Goal: Information Seeking & Learning: Check status

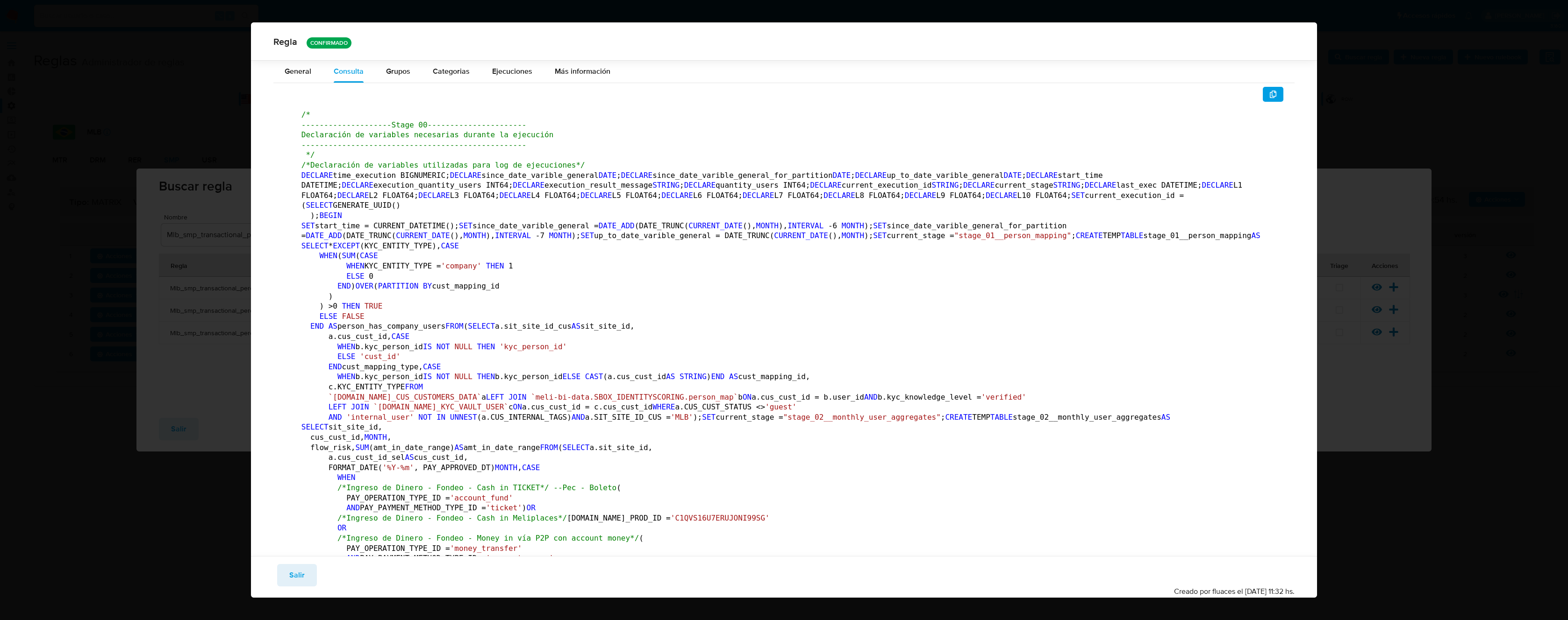
scroll to position [1841, 0]
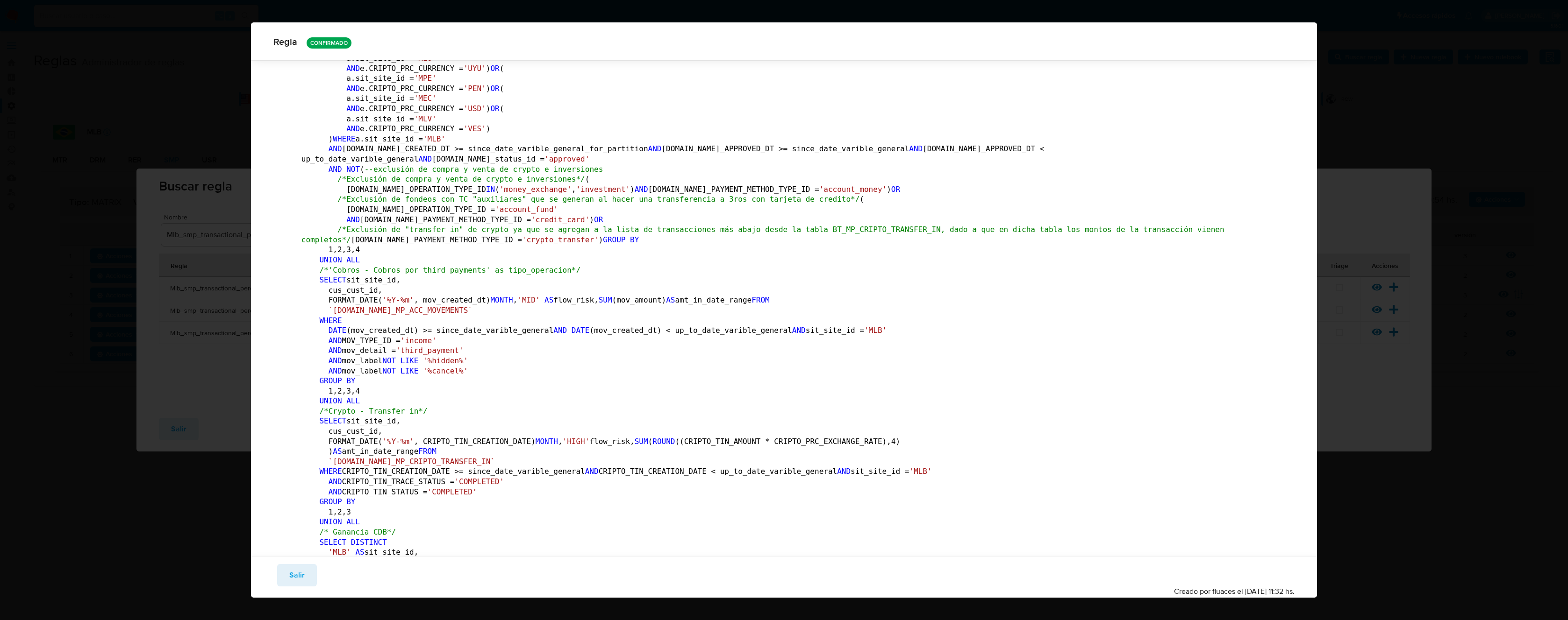
click at [295, 580] on span "Salir" at bounding box center [297, 576] width 15 height 20
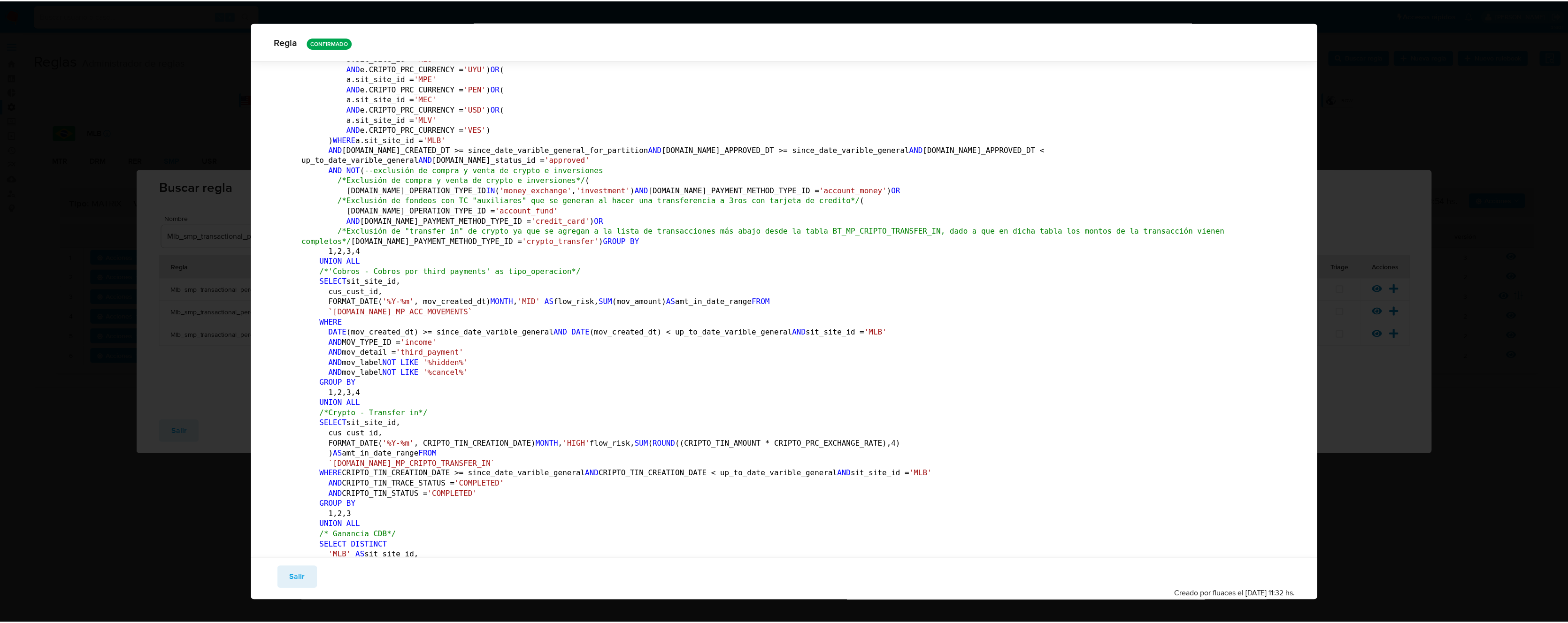
scroll to position [0, 0]
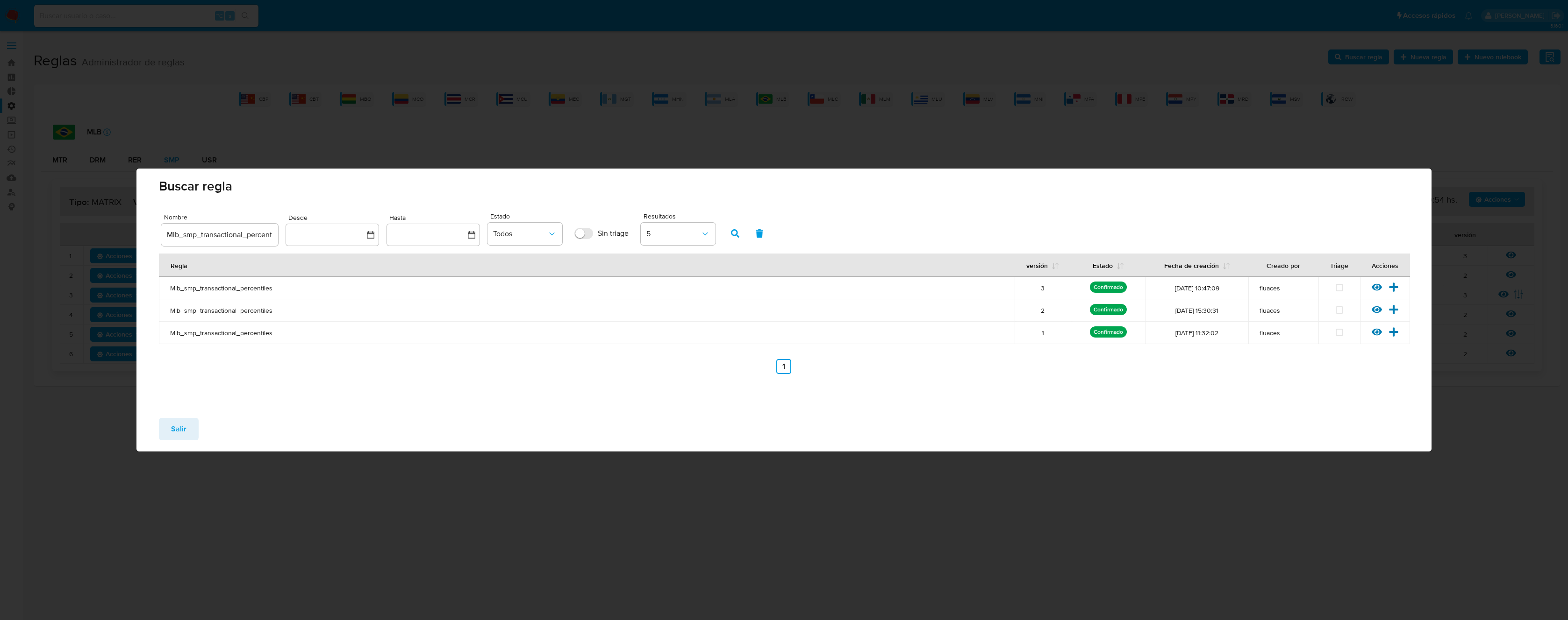
click at [181, 427] on span "Salir" at bounding box center [179, 429] width 15 height 20
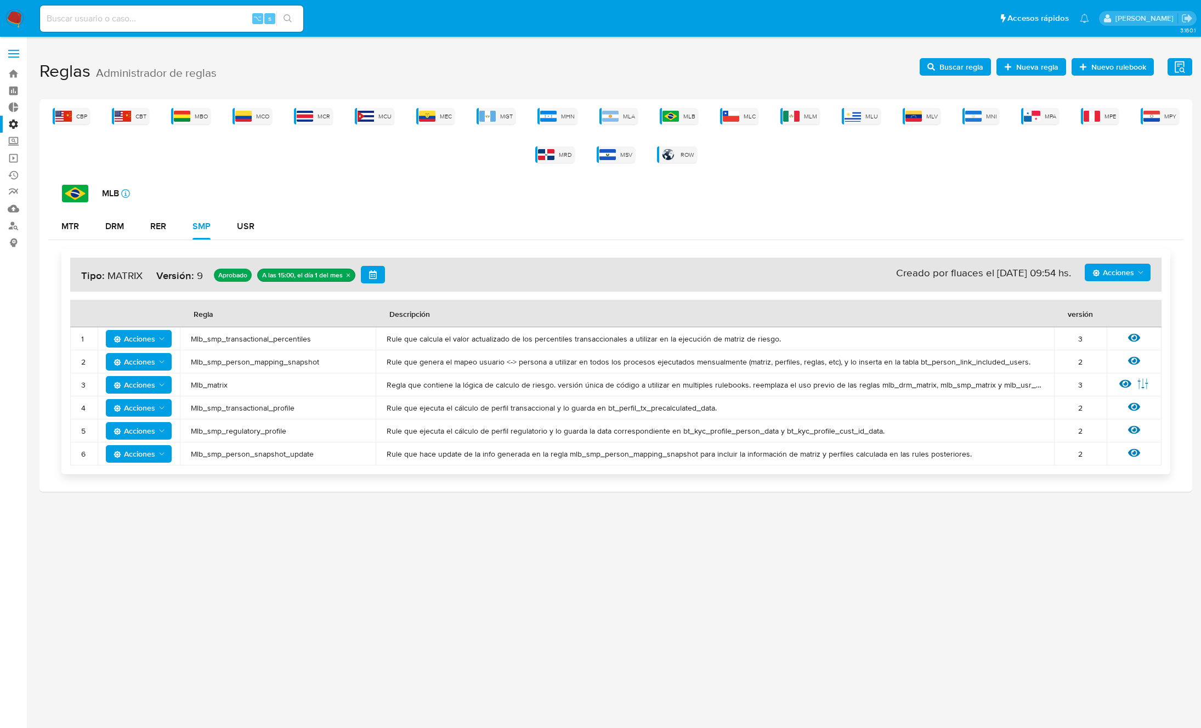
click at [1118, 273] on span "Acciones" at bounding box center [1113, 273] width 42 height 18
click at [1118, 408] on button "Ejecuciones" at bounding box center [1117, 405] width 99 height 26
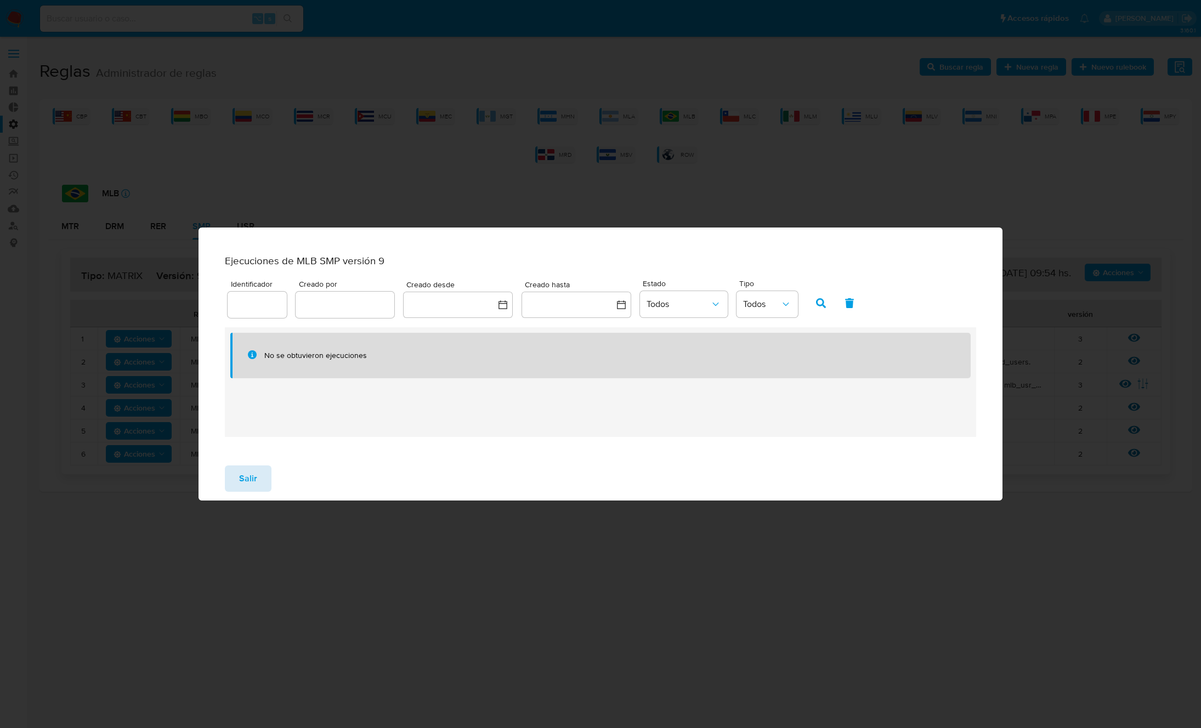
click at [249, 478] on span "Salir" at bounding box center [248, 479] width 18 height 24
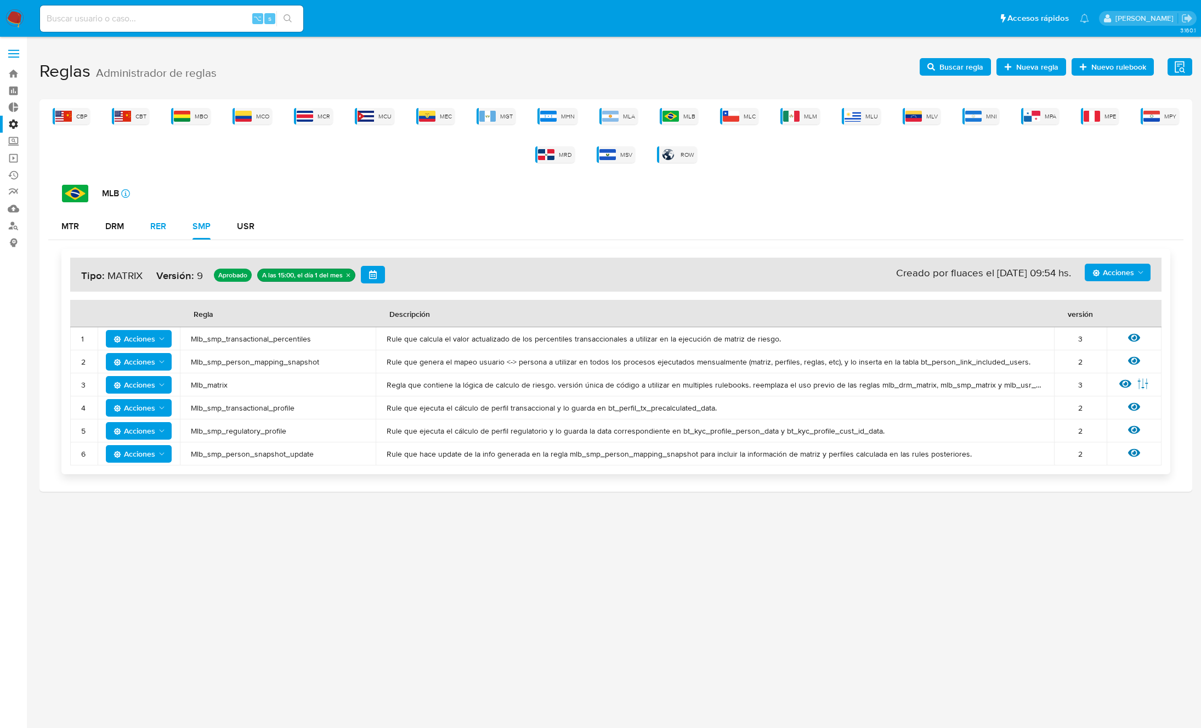
click at [151, 224] on div "RER" at bounding box center [158, 226] width 16 height 9
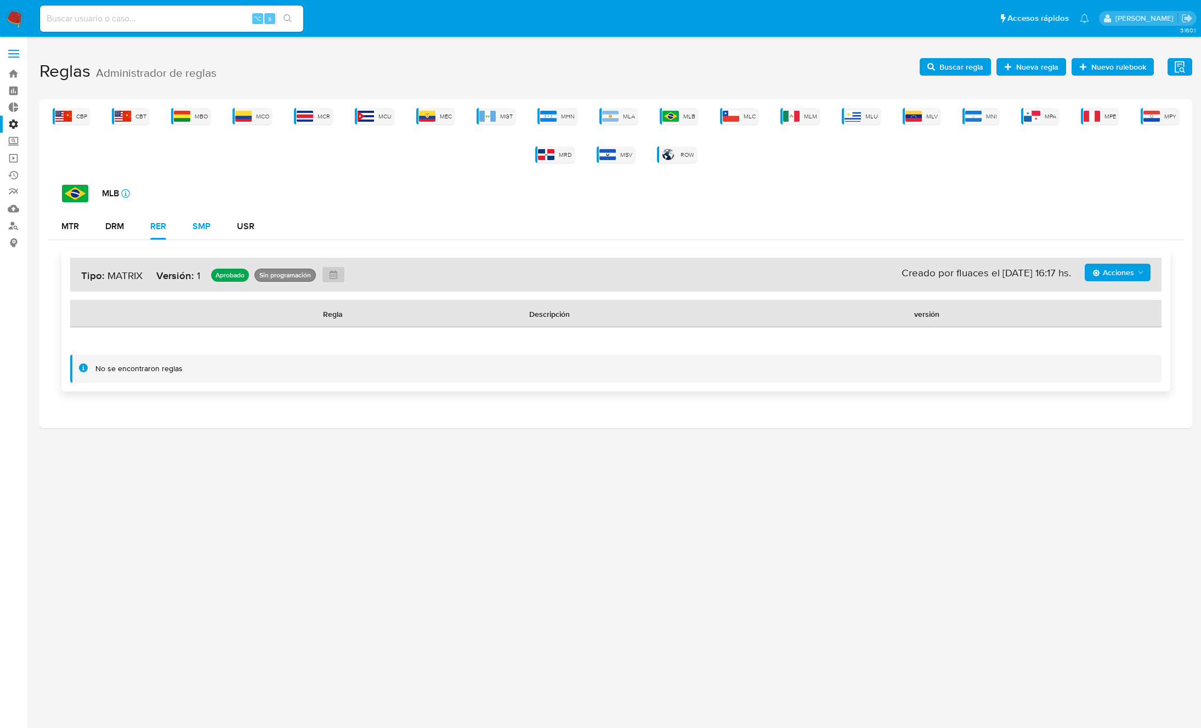
click at [200, 223] on div "SMP" at bounding box center [202, 226] width 18 height 9
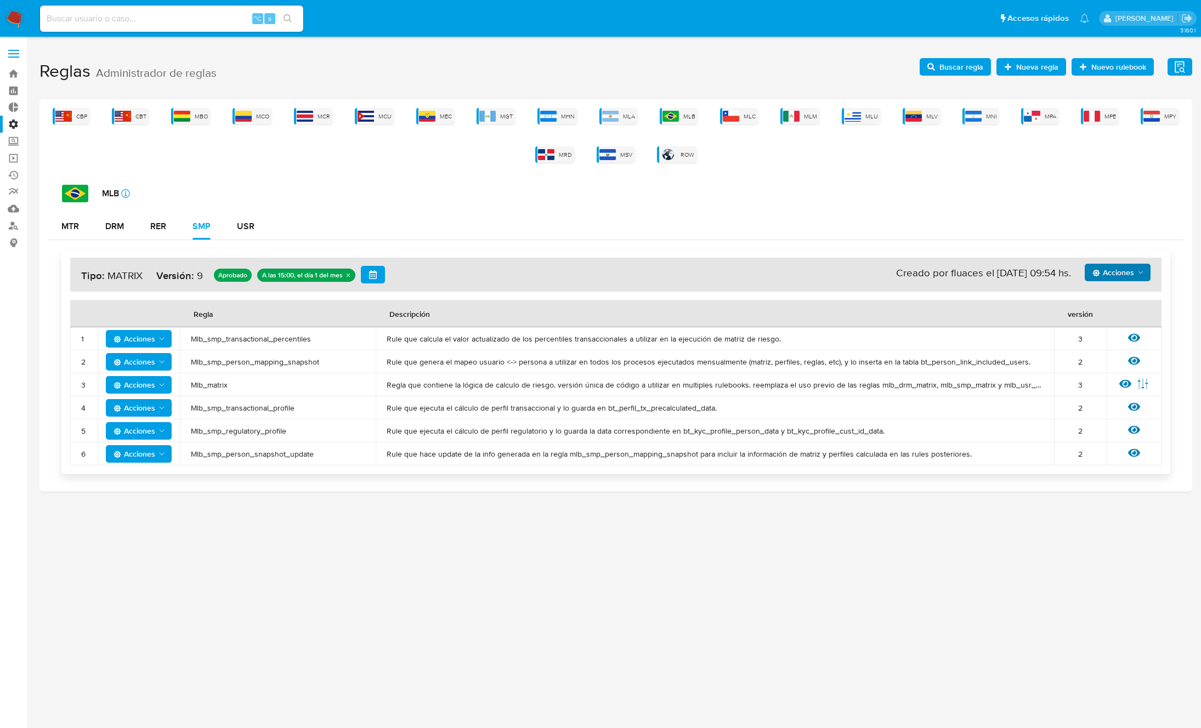
click at [1129, 273] on span "Acciones" at bounding box center [1113, 273] width 42 height 18
click at [1121, 407] on button "Ejecuciones" at bounding box center [1117, 405] width 99 height 26
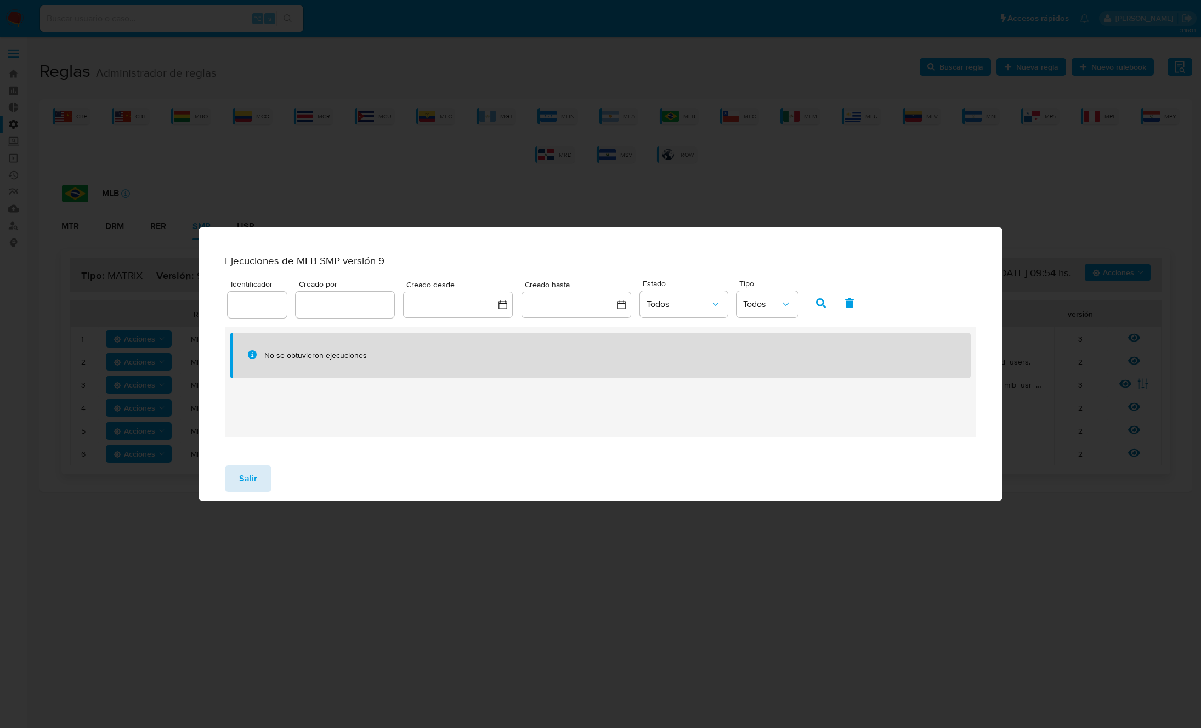
click at [236, 481] on button "Salir" at bounding box center [248, 479] width 47 height 26
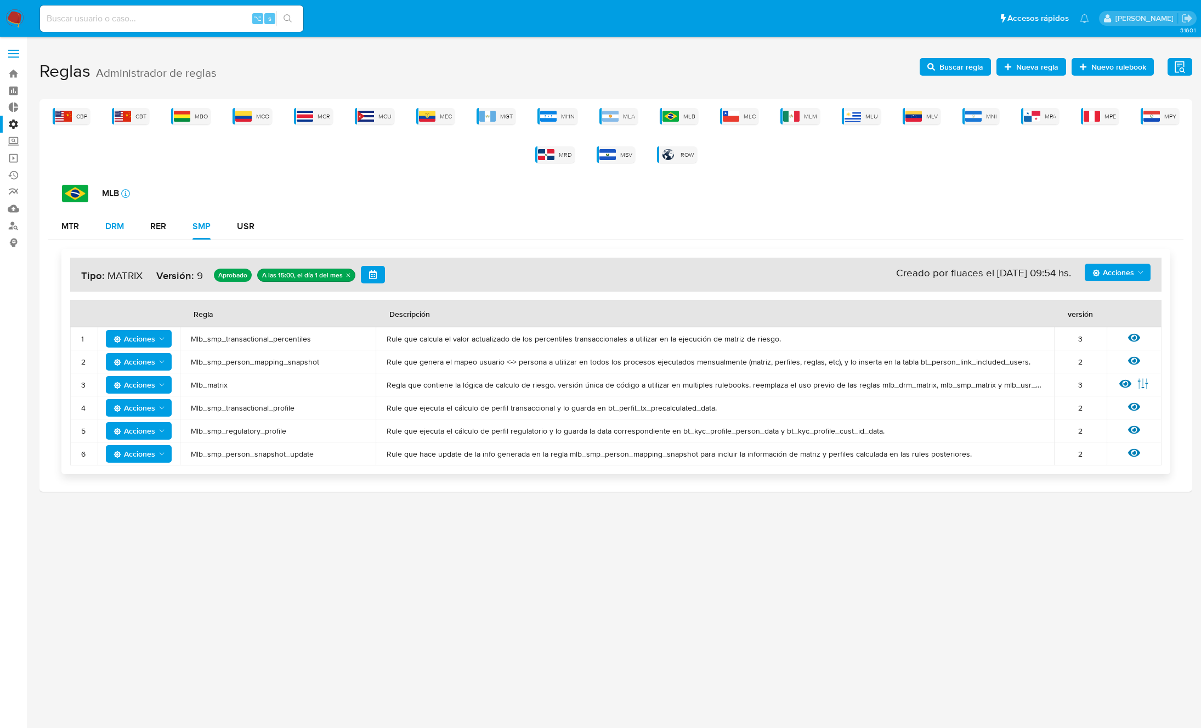
click at [108, 223] on div "DRM" at bounding box center [114, 226] width 19 height 9
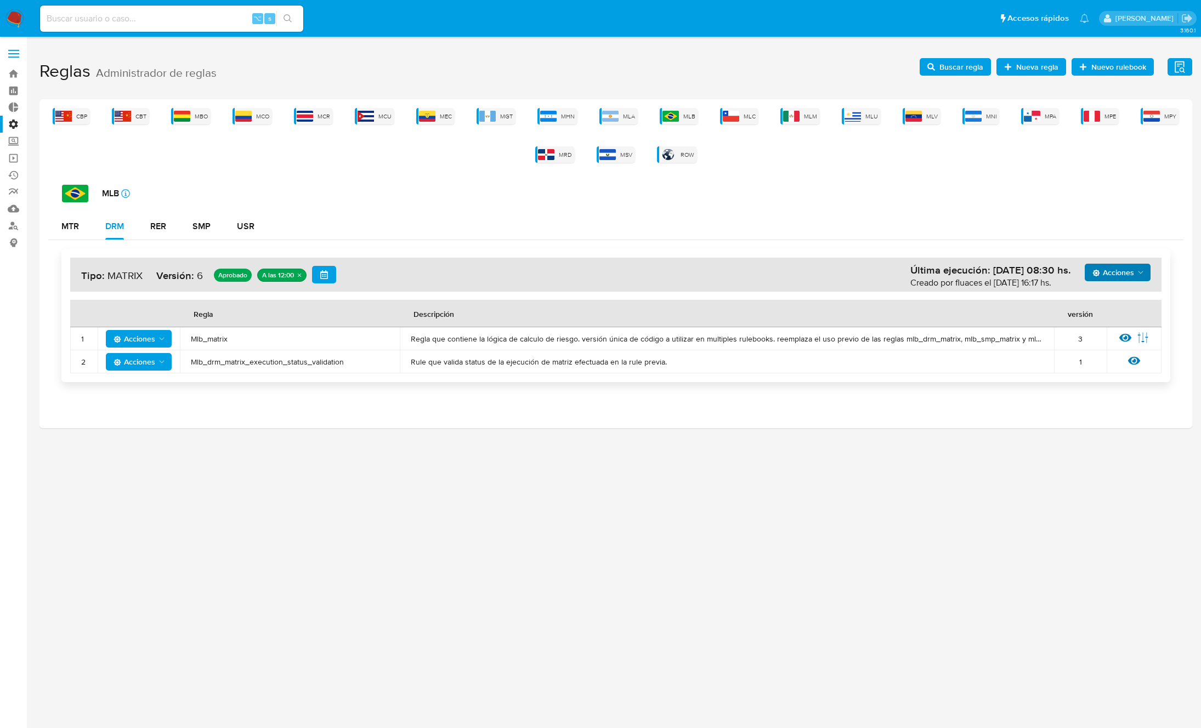
click at [1121, 275] on span "Acciones" at bounding box center [1113, 273] width 42 height 18
click at [1103, 403] on button "Ejecuciones" at bounding box center [1117, 405] width 99 height 26
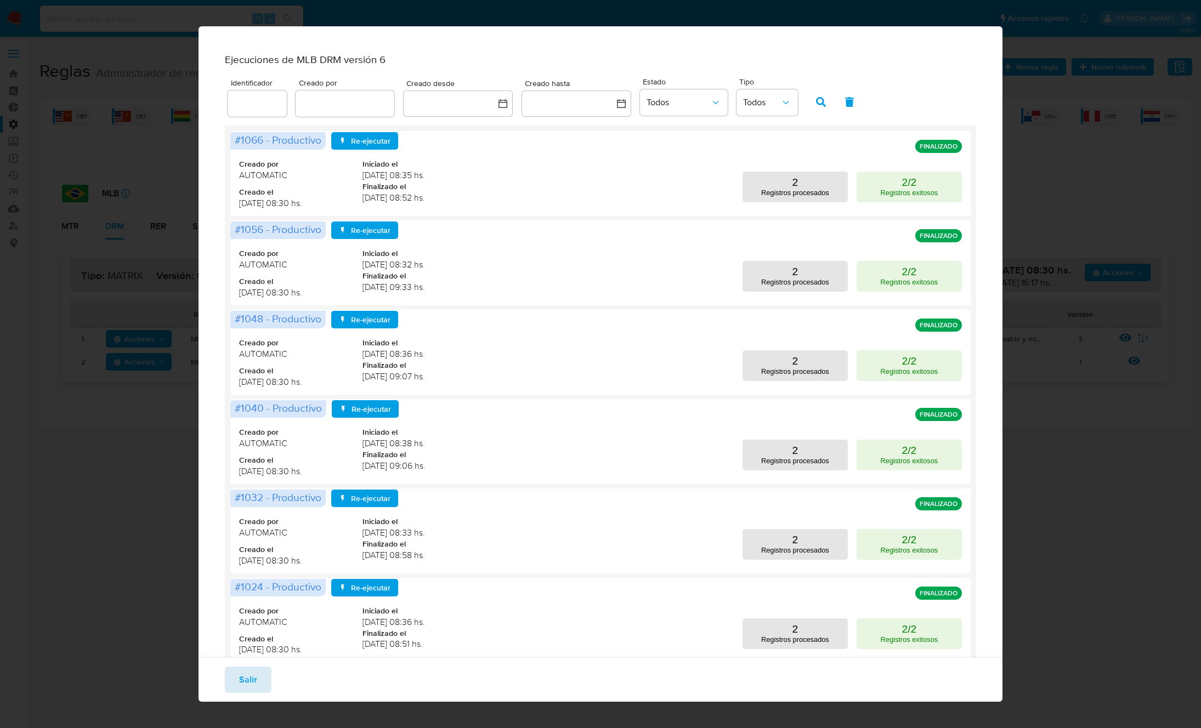
click at [243, 675] on span "Salir" at bounding box center [248, 680] width 18 height 24
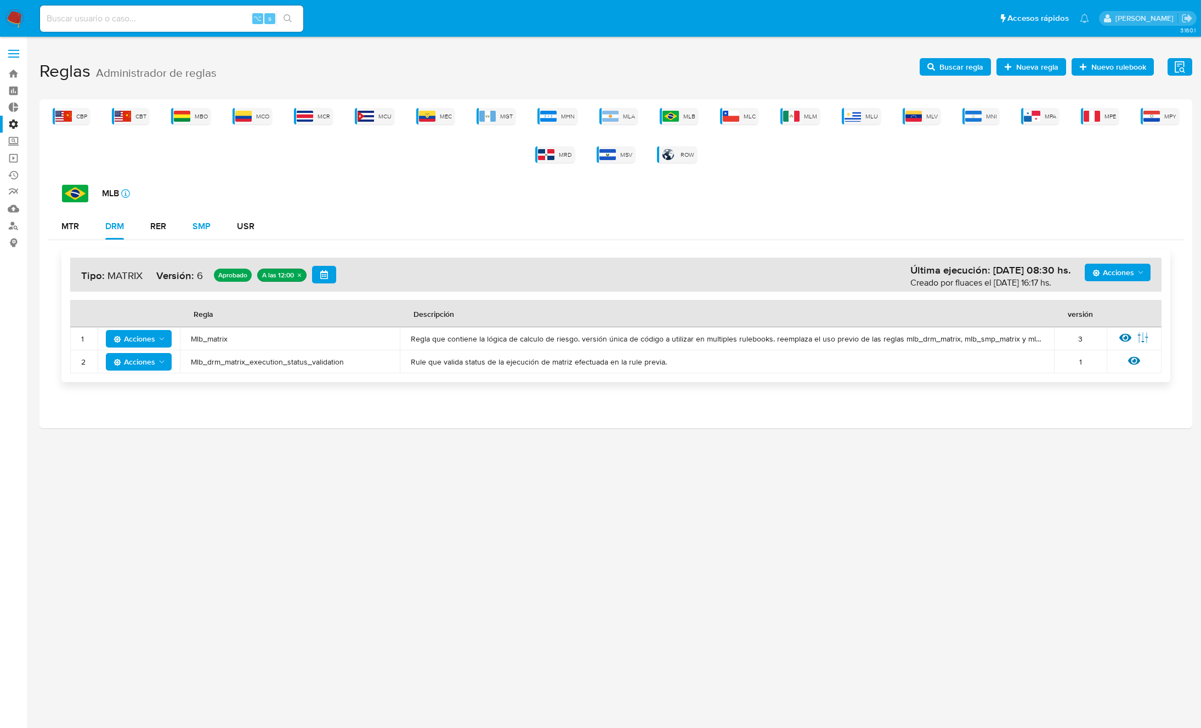
click at [190, 229] on button "SMP" at bounding box center [201, 226] width 44 height 26
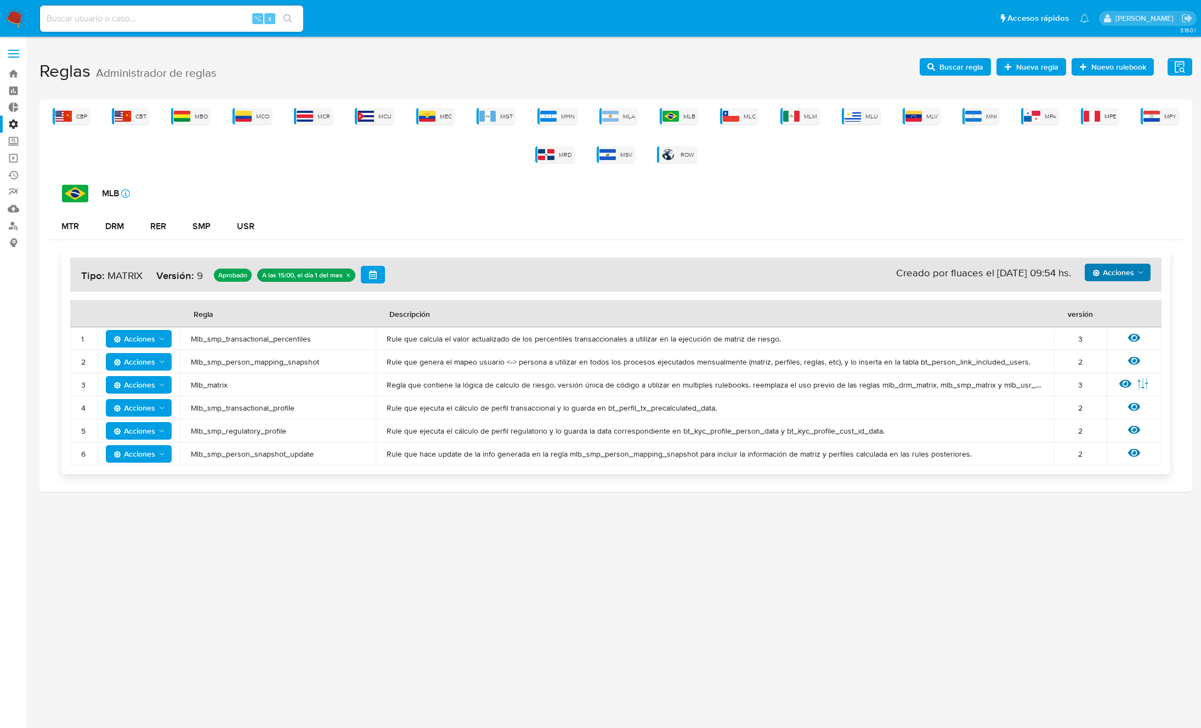
click at [1125, 269] on span "Acciones" at bounding box center [1113, 273] width 42 height 18
click at [1117, 411] on button "Ejecuciones" at bounding box center [1117, 405] width 99 height 26
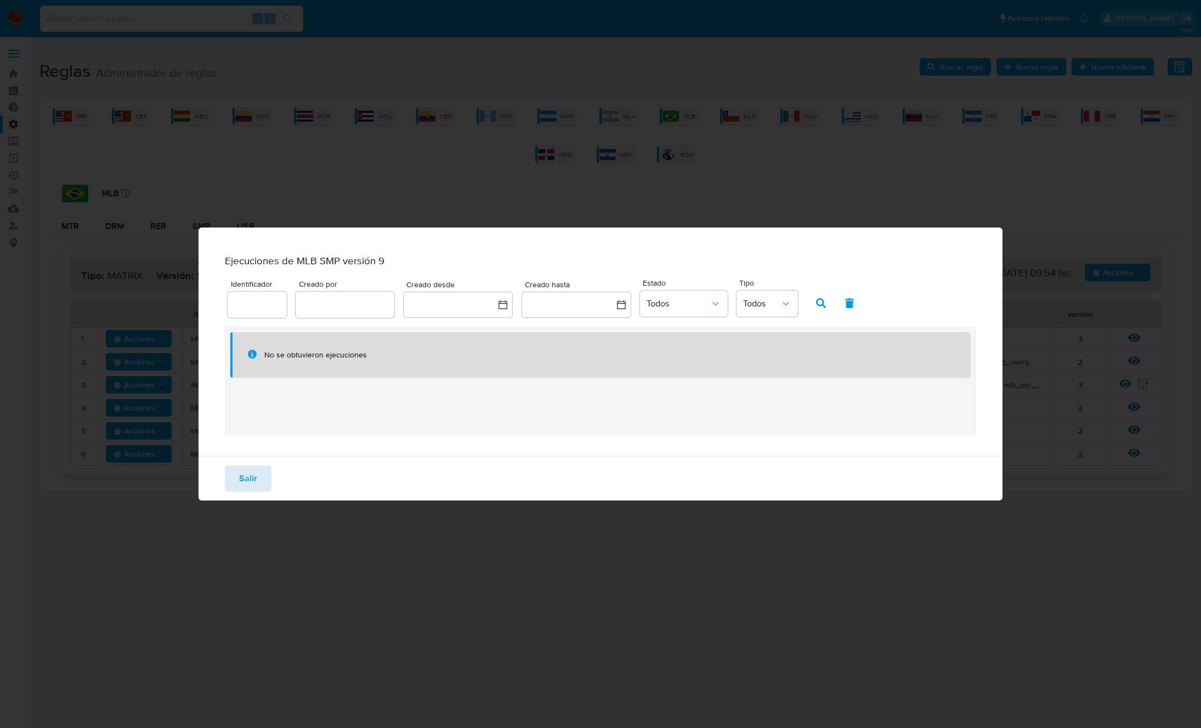
click at [269, 487] on button "Salir" at bounding box center [248, 479] width 47 height 26
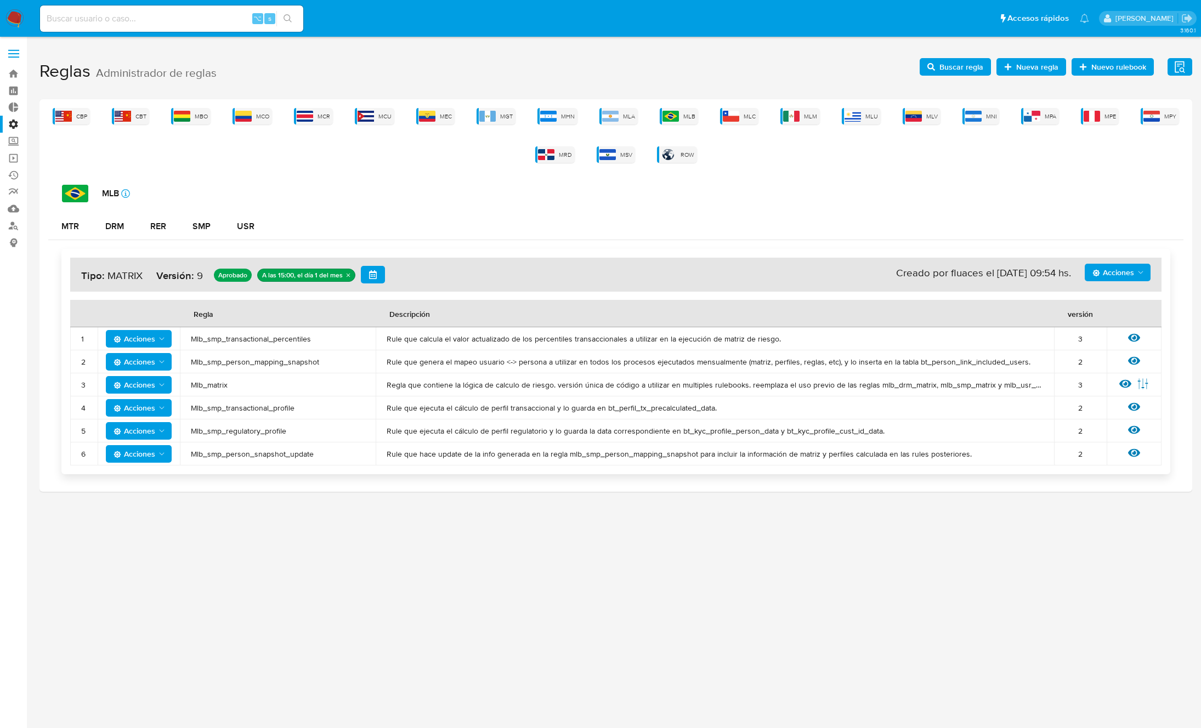
click at [1141, 273] on icon "Acciones" at bounding box center [1140, 272] width 9 height 9
click at [1125, 324] on button "Ver historico" at bounding box center [1117, 326] width 99 height 26
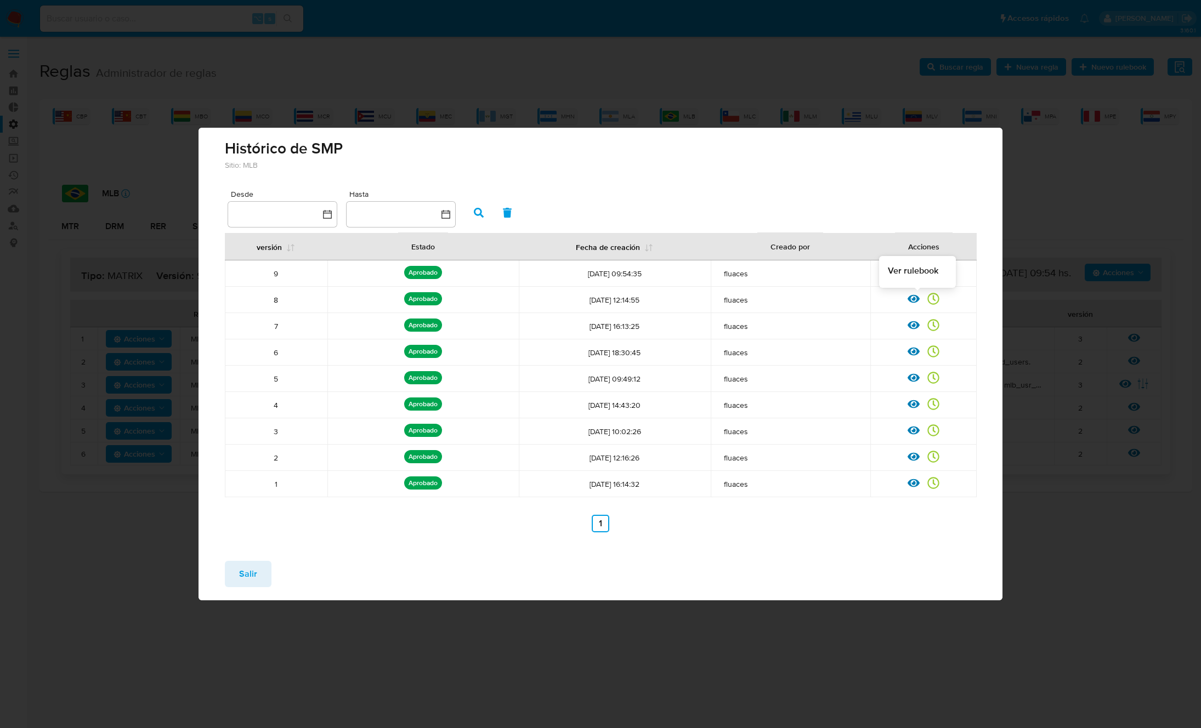
click at [913, 298] on icon at bounding box center [914, 299] width 12 height 12
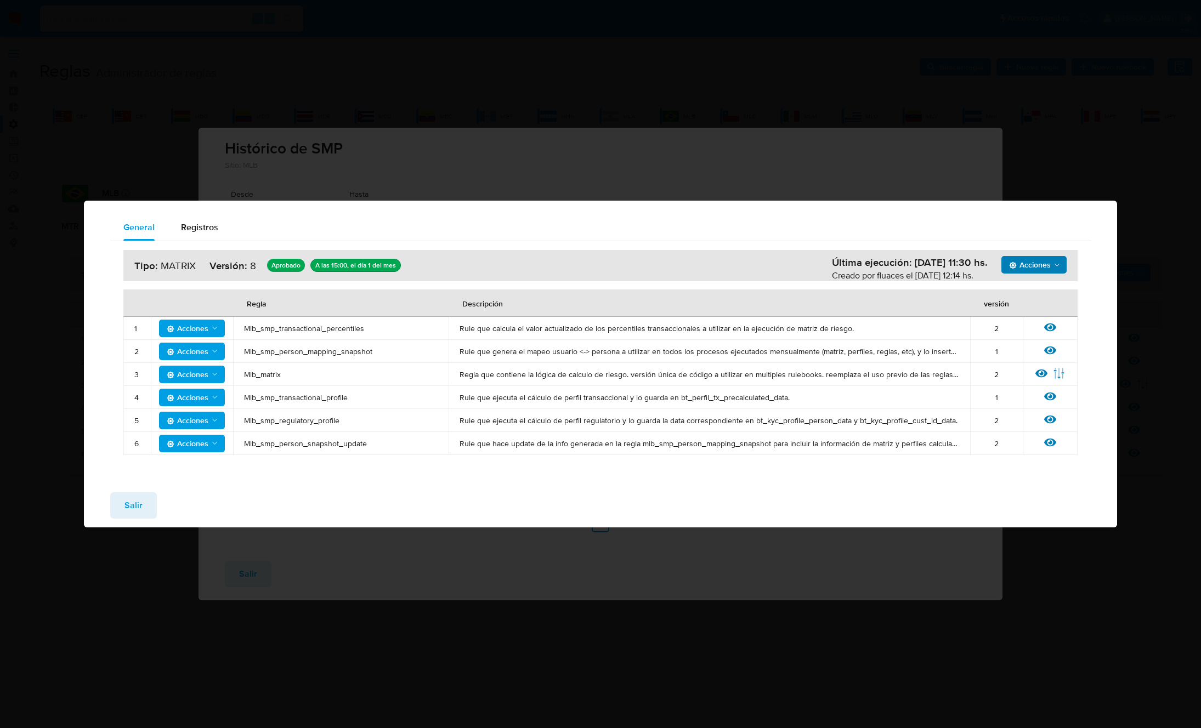
click at [1049, 263] on span "Acciones" at bounding box center [1030, 265] width 42 height 18
click at [1046, 291] on button "Ejecuciones" at bounding box center [1034, 292] width 99 height 26
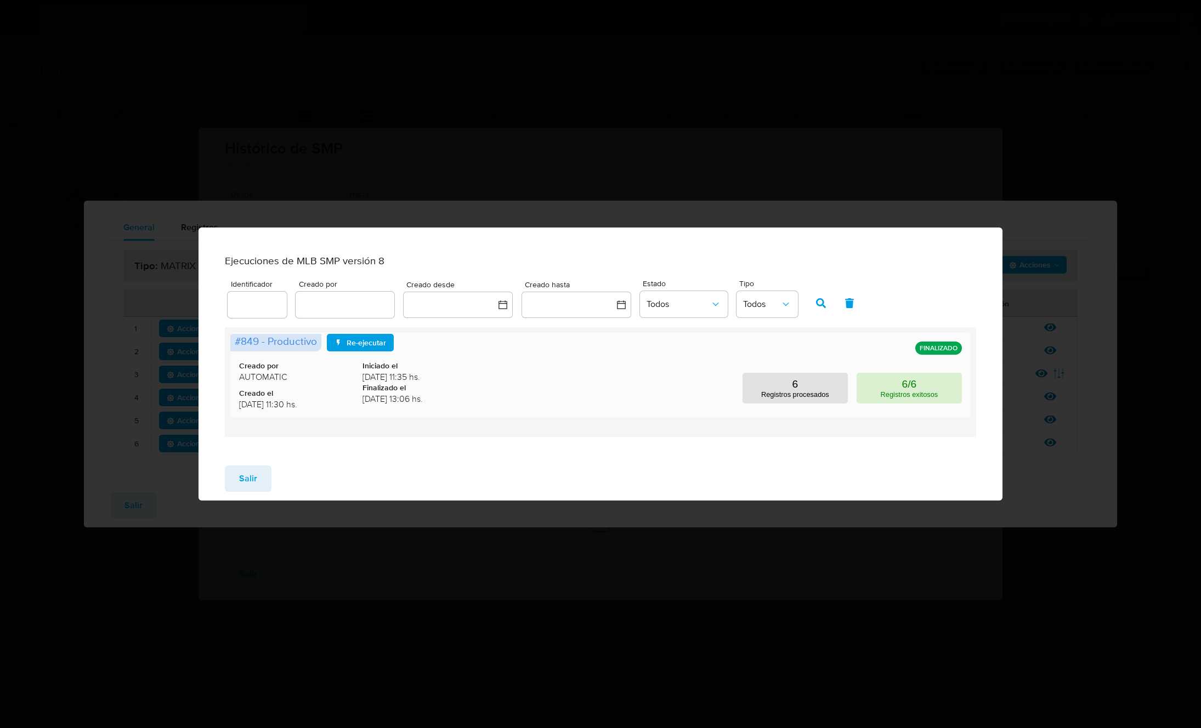
click at [918, 395] on p "Registros exitosos" at bounding box center [910, 394] width 58 height 8
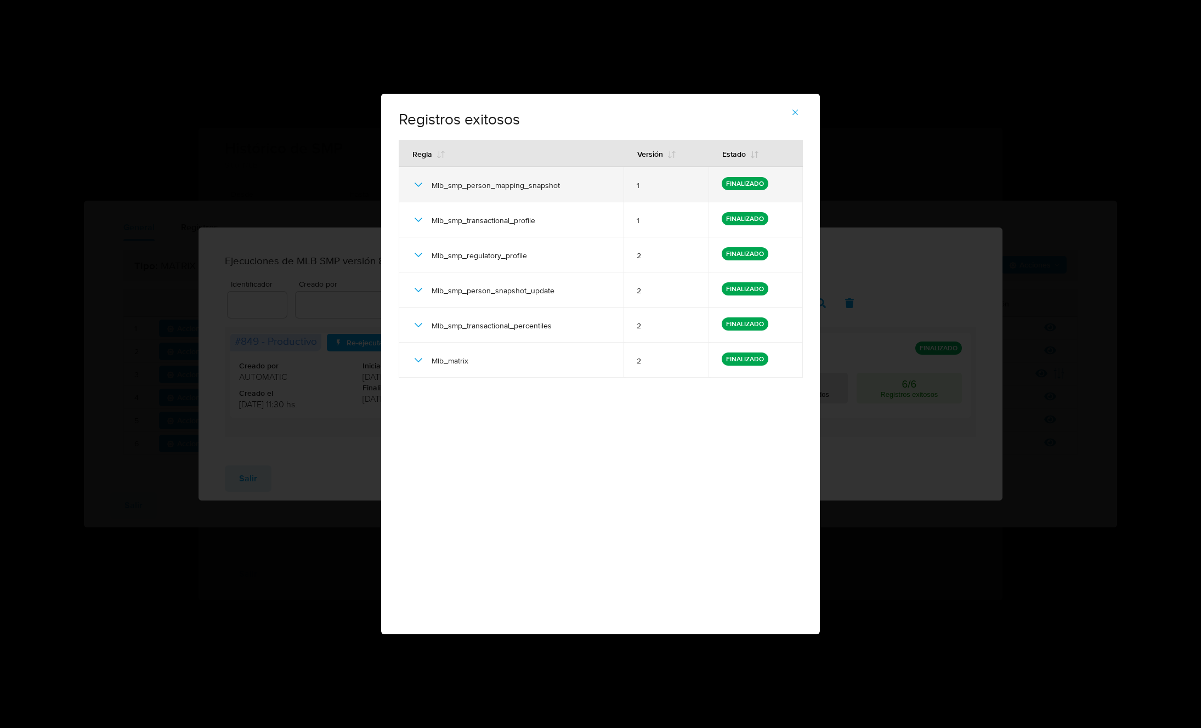
click at [414, 183] on icon at bounding box center [418, 184] width 13 height 13
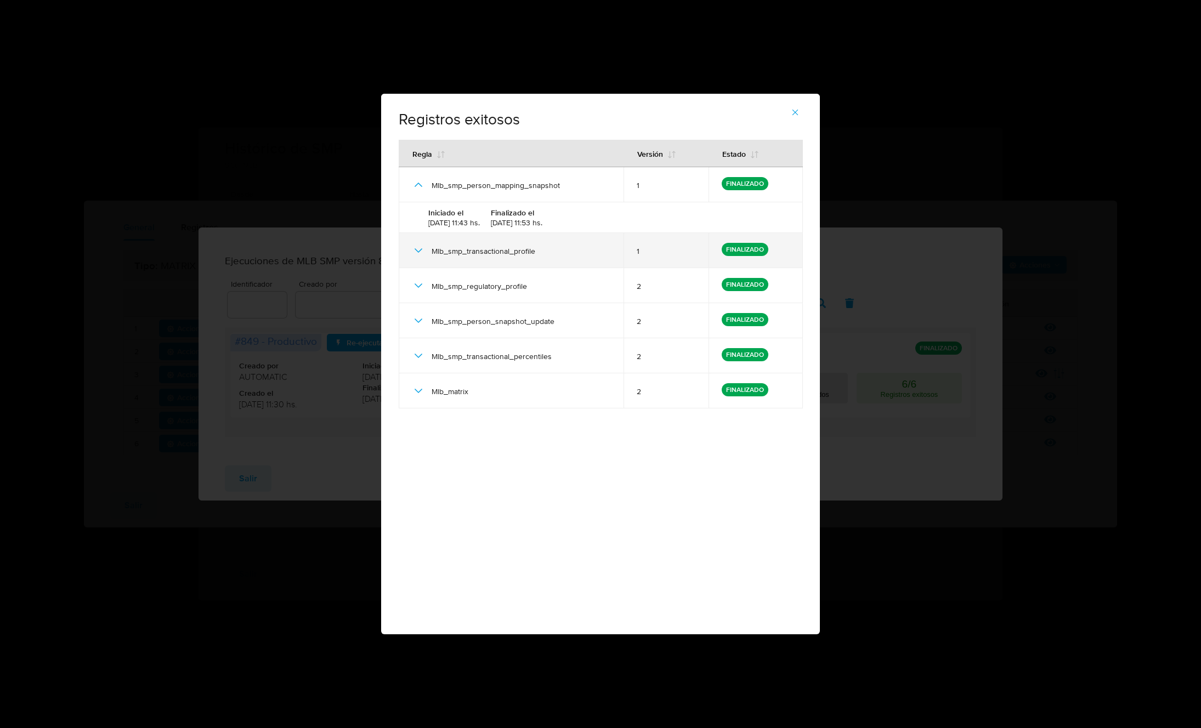
click at [419, 256] on icon at bounding box center [418, 250] width 13 height 13
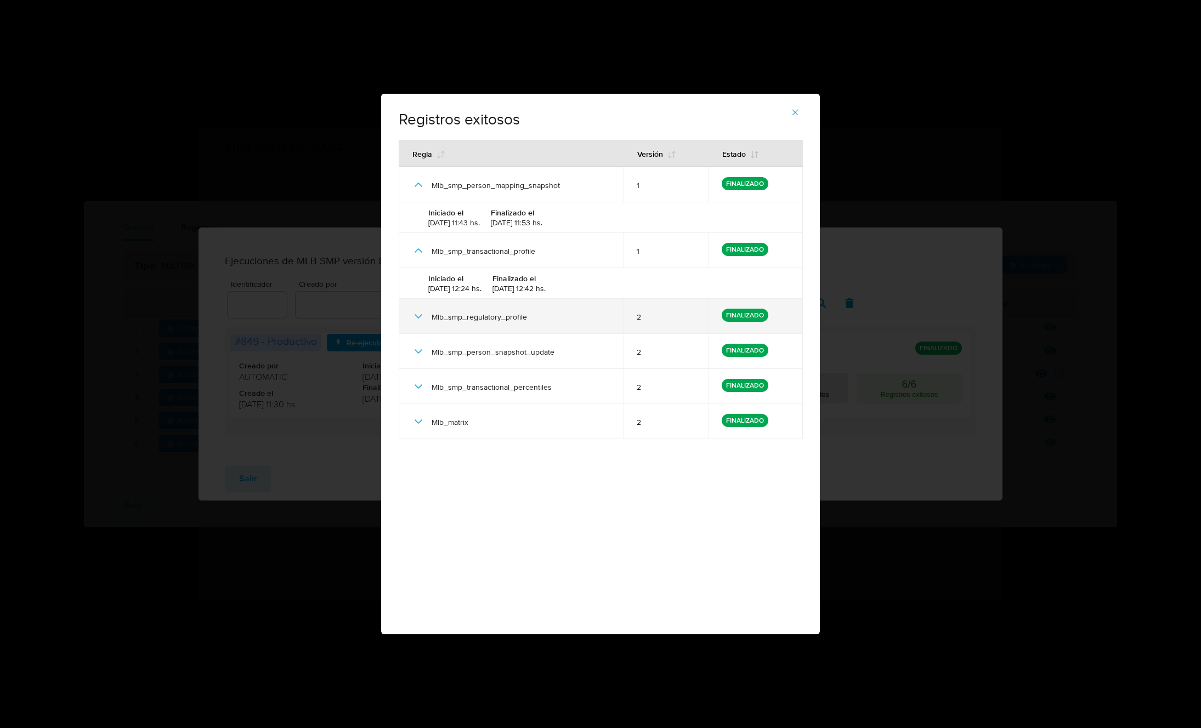
click at [420, 314] on icon at bounding box center [418, 316] width 13 height 13
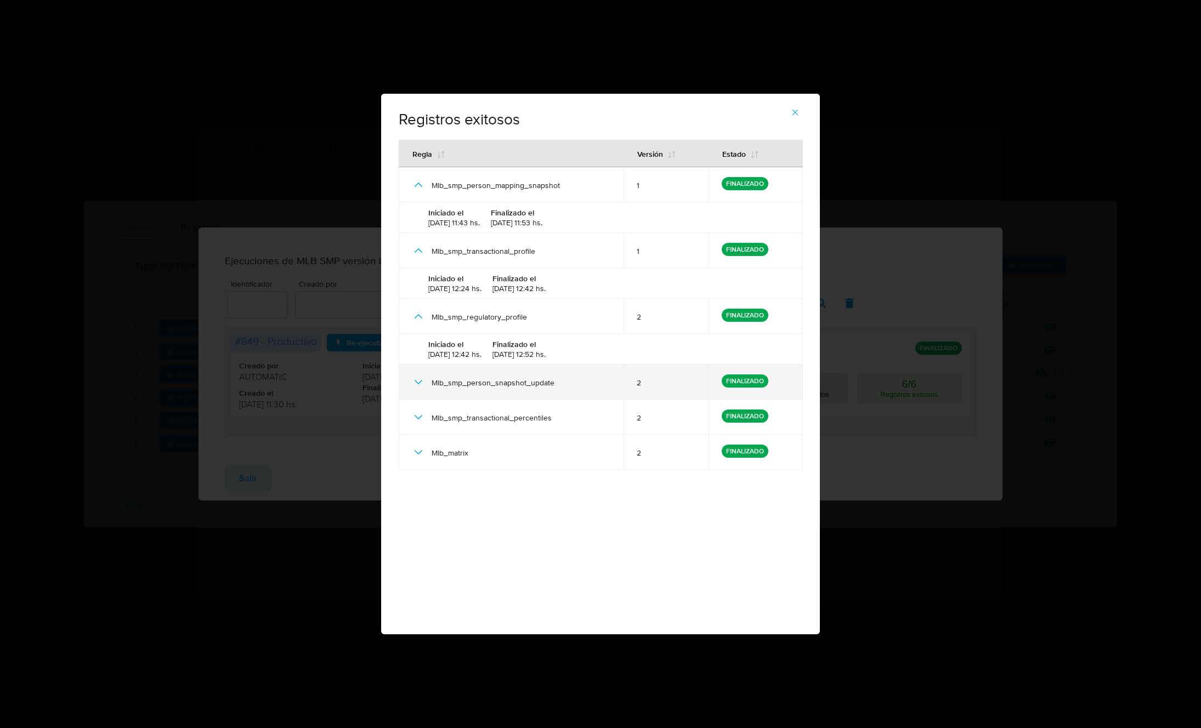
drag, startPoint x: 418, startPoint y: 382, endPoint x: 416, endPoint y: 399, distance: 17.1
click at [418, 382] on icon at bounding box center [418, 382] width 13 height 13
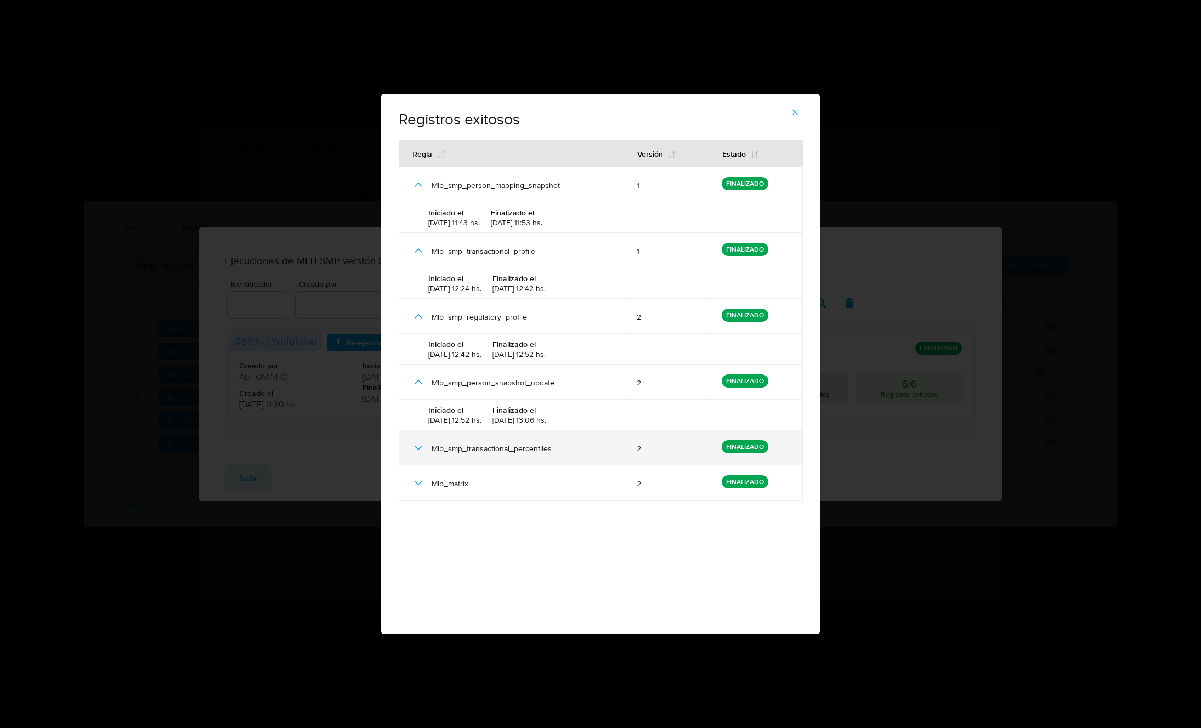
drag, startPoint x: 412, startPoint y: 446, endPoint x: 416, endPoint y: 465, distance: 19.0
click at [412, 446] on icon at bounding box center [418, 447] width 13 height 13
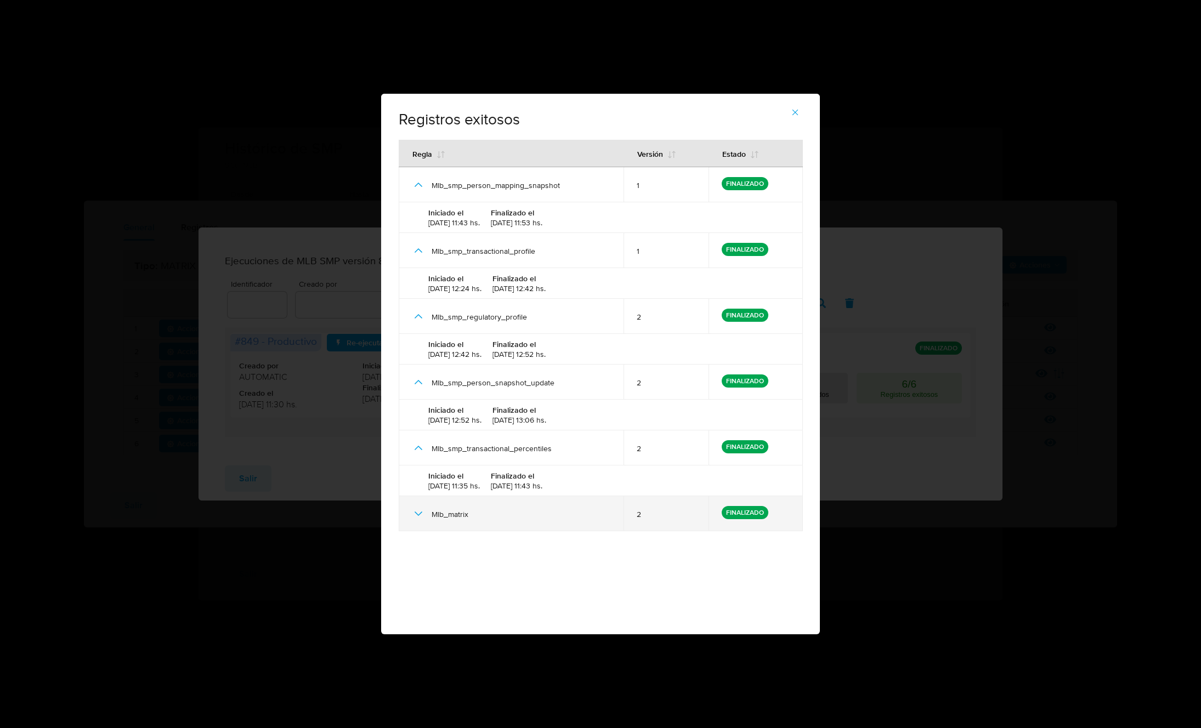
click at [426, 522] on div "Mlb_matrix" at bounding box center [511, 513] width 199 height 35
click at [420, 518] on icon at bounding box center [418, 513] width 13 height 13
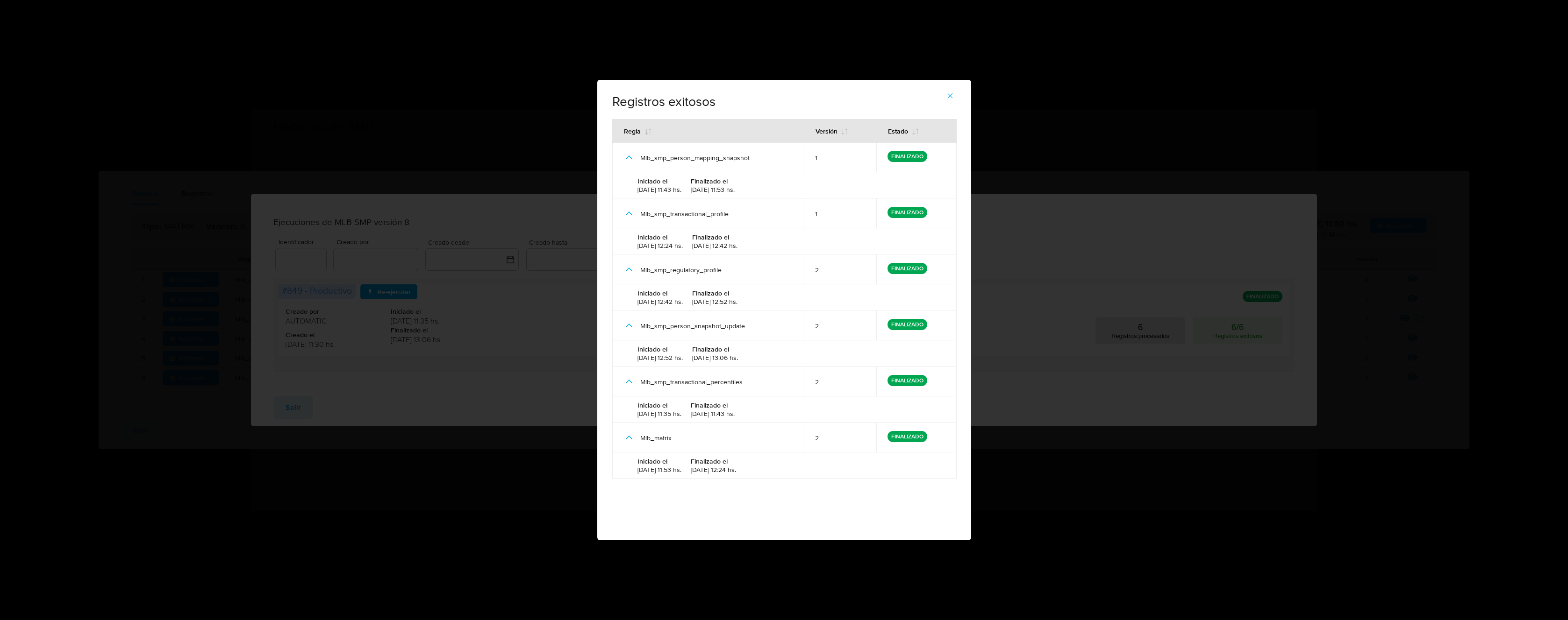
click at [301, 491] on div "Registros exitosos # 849 - Productivo [PERSON_NAME] Versión Estado Mlb_smp_pers…" at bounding box center [784, 310] width 1568 height 620
click at [954, 97] on button "button" at bounding box center [950, 95] width 32 height 22
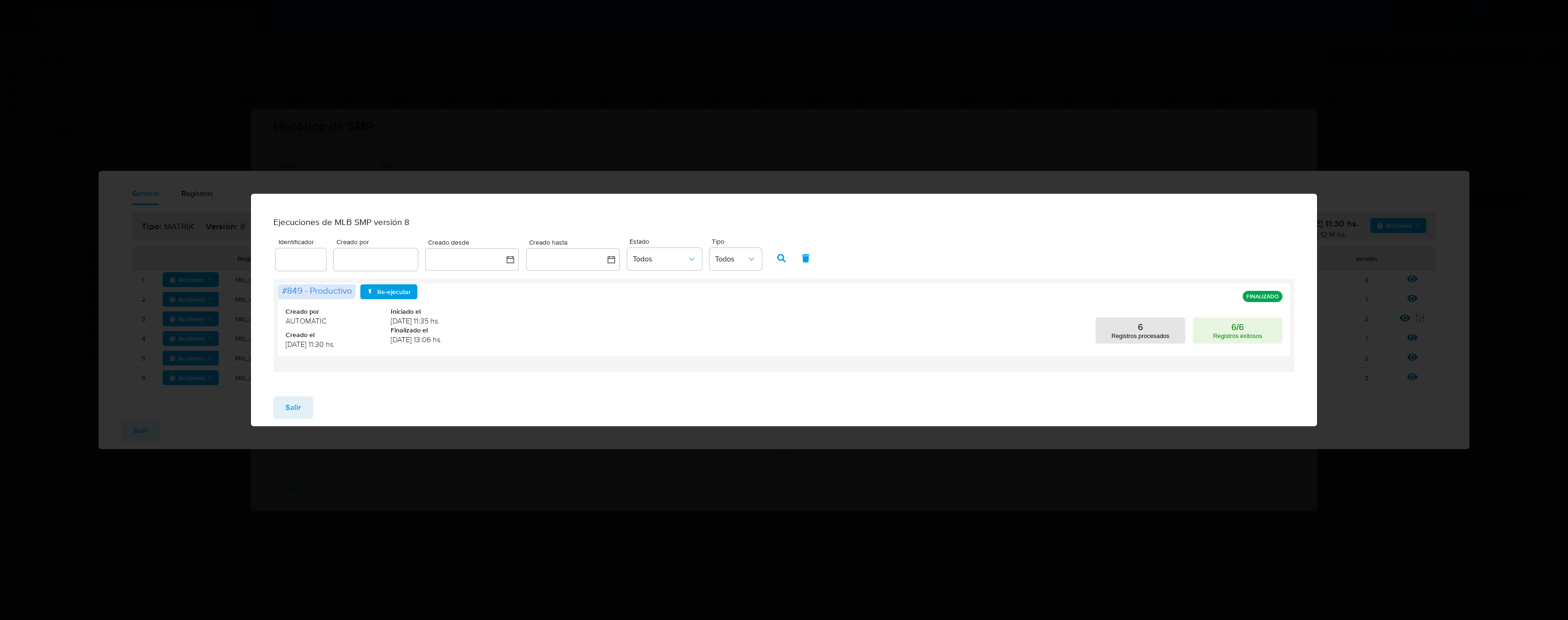
click at [307, 406] on button "Salir" at bounding box center [293, 408] width 40 height 22
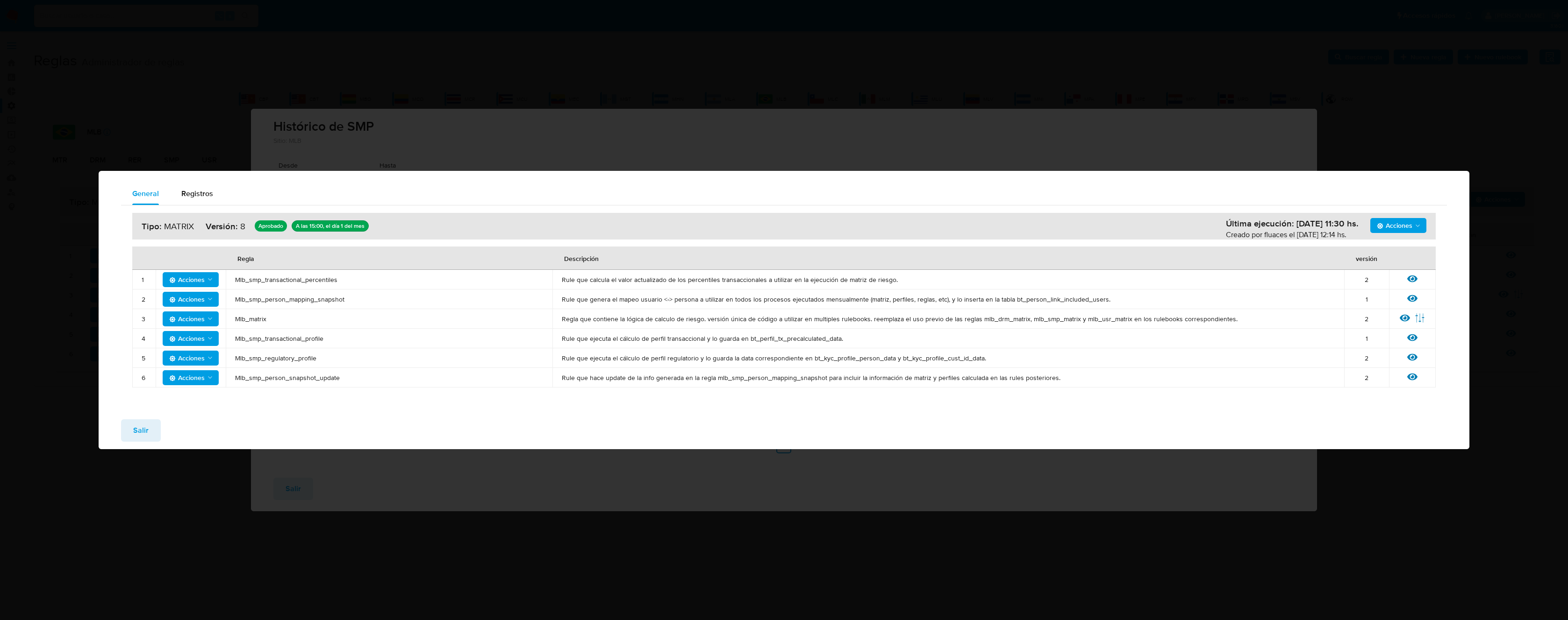
click at [137, 432] on span "Salir" at bounding box center [141, 431] width 15 height 20
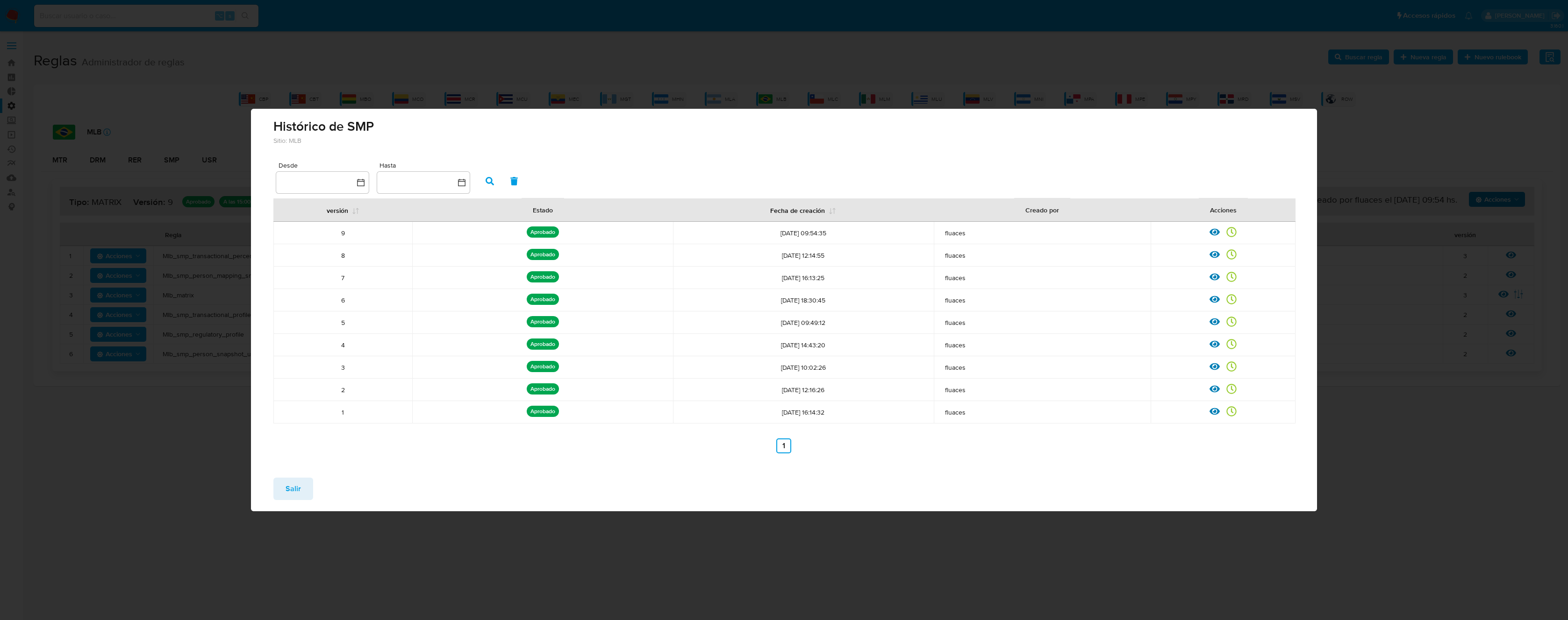
click at [304, 491] on button "Salir" at bounding box center [293, 489] width 40 height 22
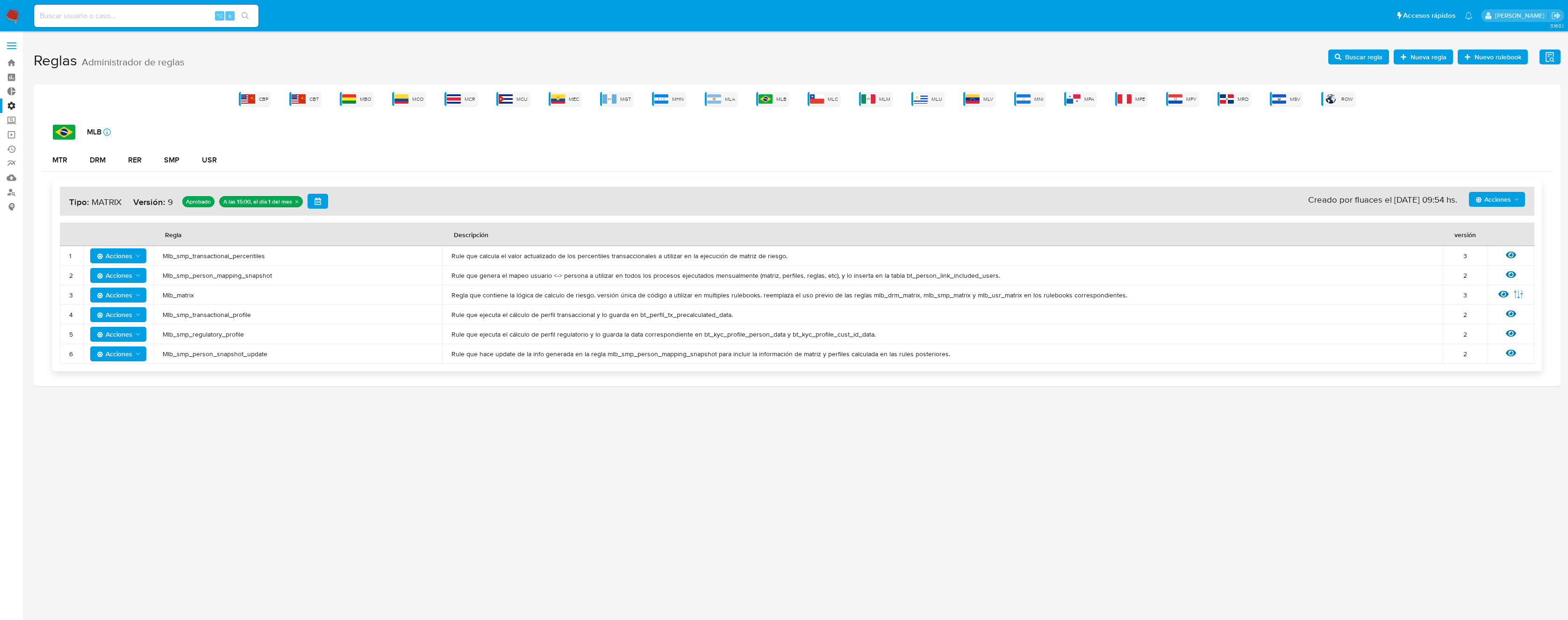
click at [1512, 200] on span "Acciones" at bounding box center [1497, 199] width 45 height 13
click at [1518, 243] on button "Ver historico" at bounding box center [1496, 245] width 84 height 22
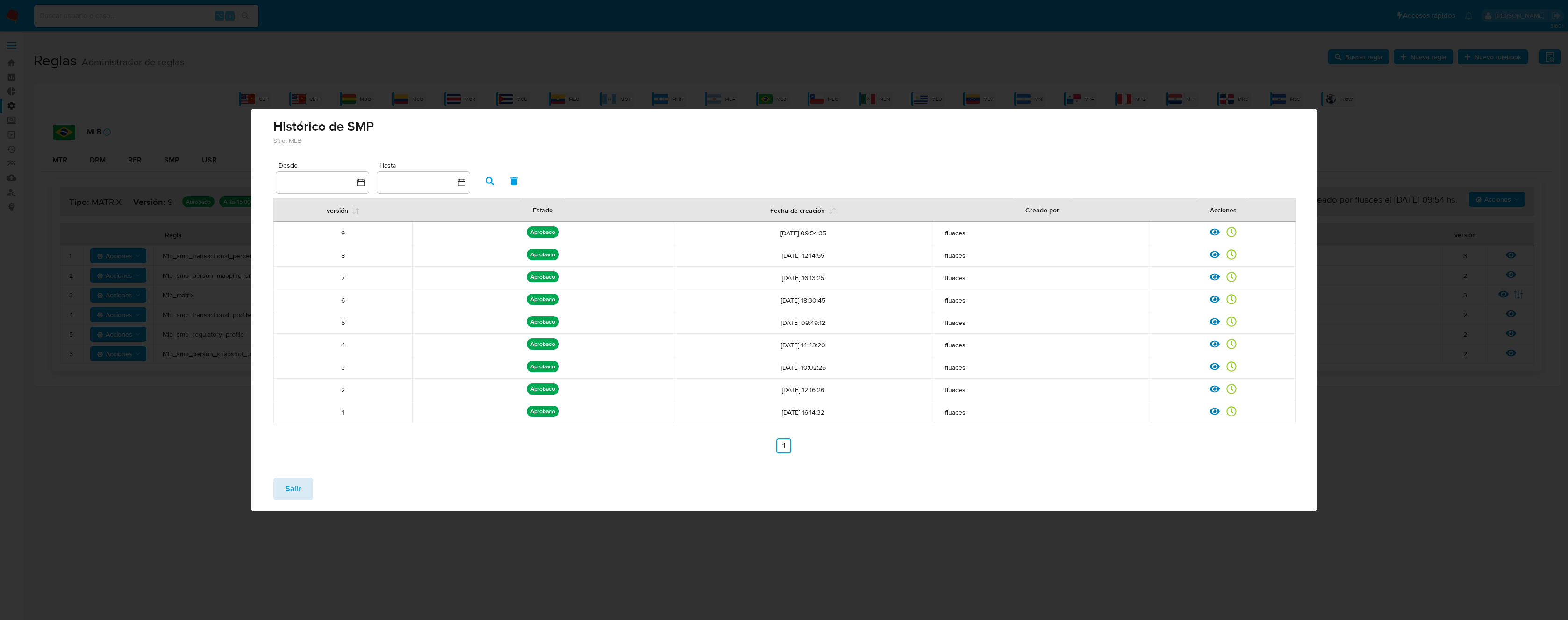
click at [298, 490] on span "Salir" at bounding box center [293, 489] width 15 height 20
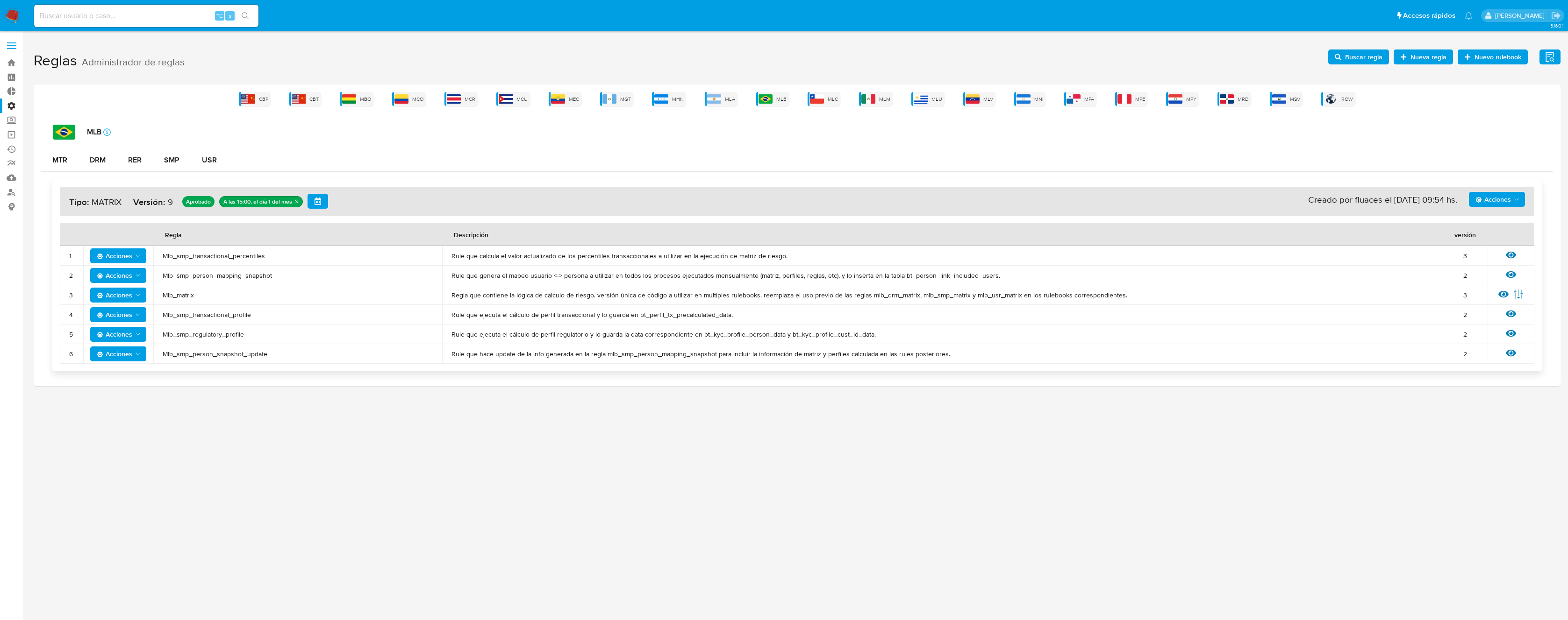
click at [1502, 206] on span "Acciones" at bounding box center [1493, 199] width 36 height 15
click at [1507, 245] on button "Ver historico" at bounding box center [1496, 245] width 84 height 22
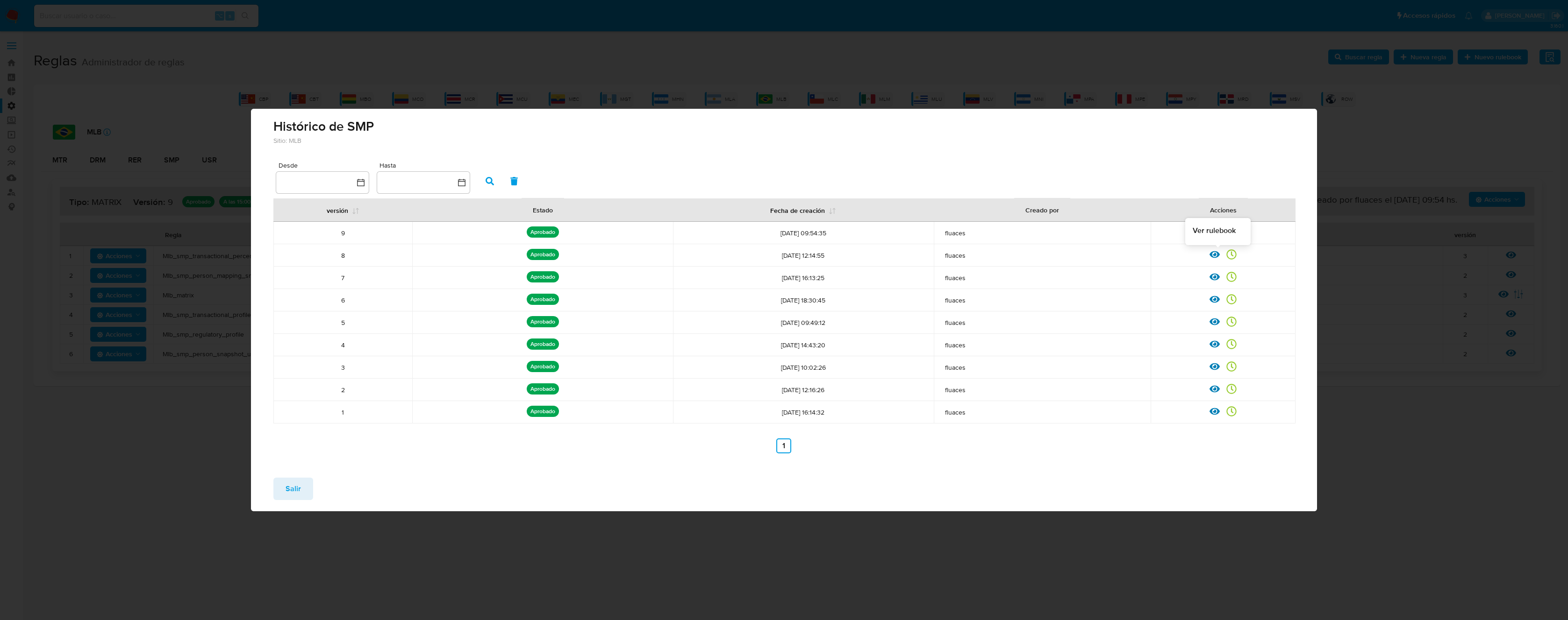
click at [1217, 256] on icon at bounding box center [1214, 255] width 10 height 10
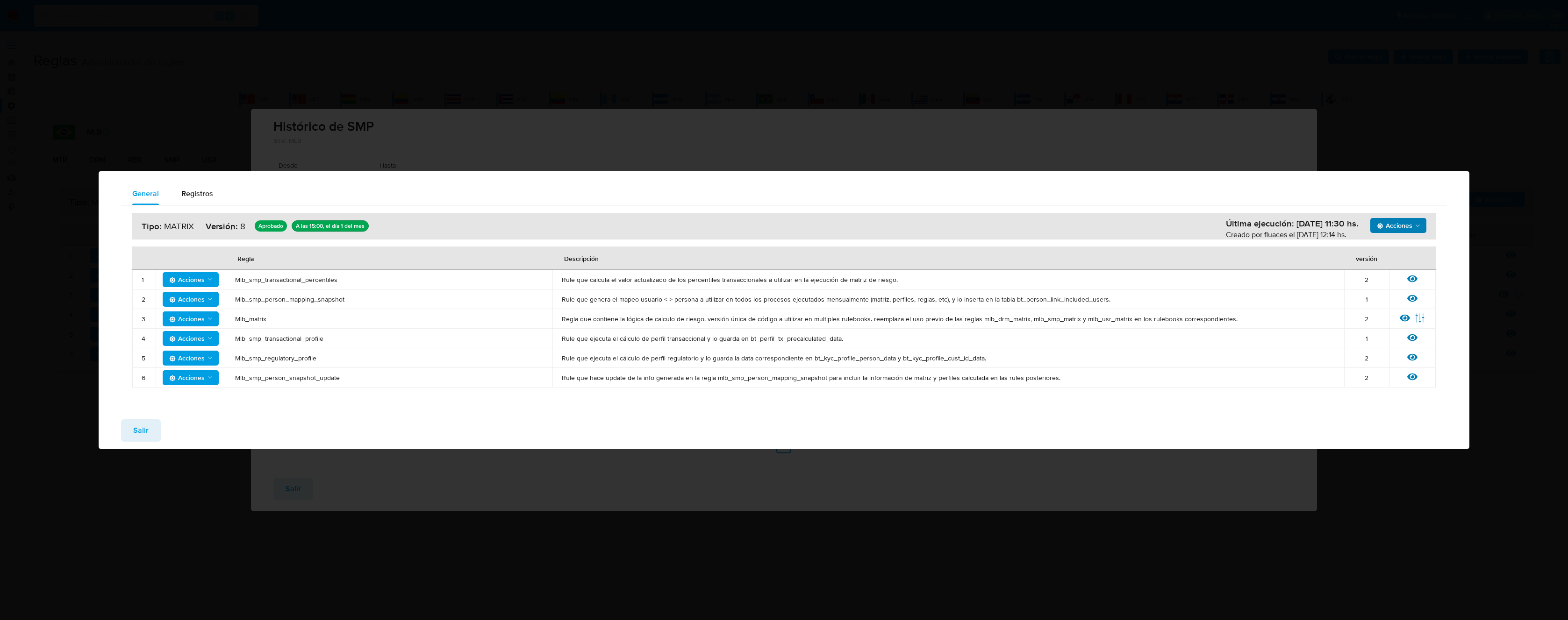
click at [1413, 227] on span "Acciones" at bounding box center [1399, 225] width 45 height 13
click at [146, 426] on span "Salir" at bounding box center [141, 431] width 15 height 20
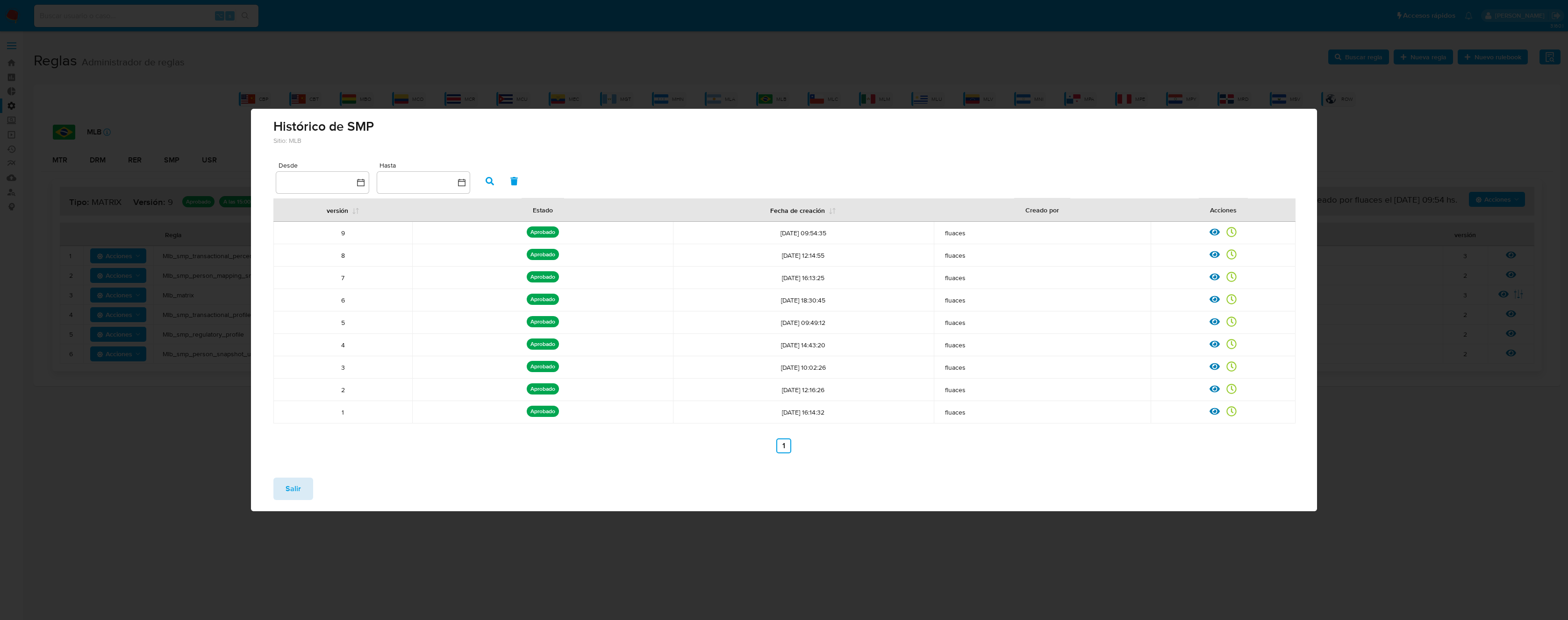
drag, startPoint x: 303, startPoint y: 474, endPoint x: 296, endPoint y: 479, distance: 8.6
click at [301, 476] on div "Salir" at bounding box center [784, 491] width 1066 height 41
click at [297, 483] on span "Salir" at bounding box center [293, 489] width 15 height 20
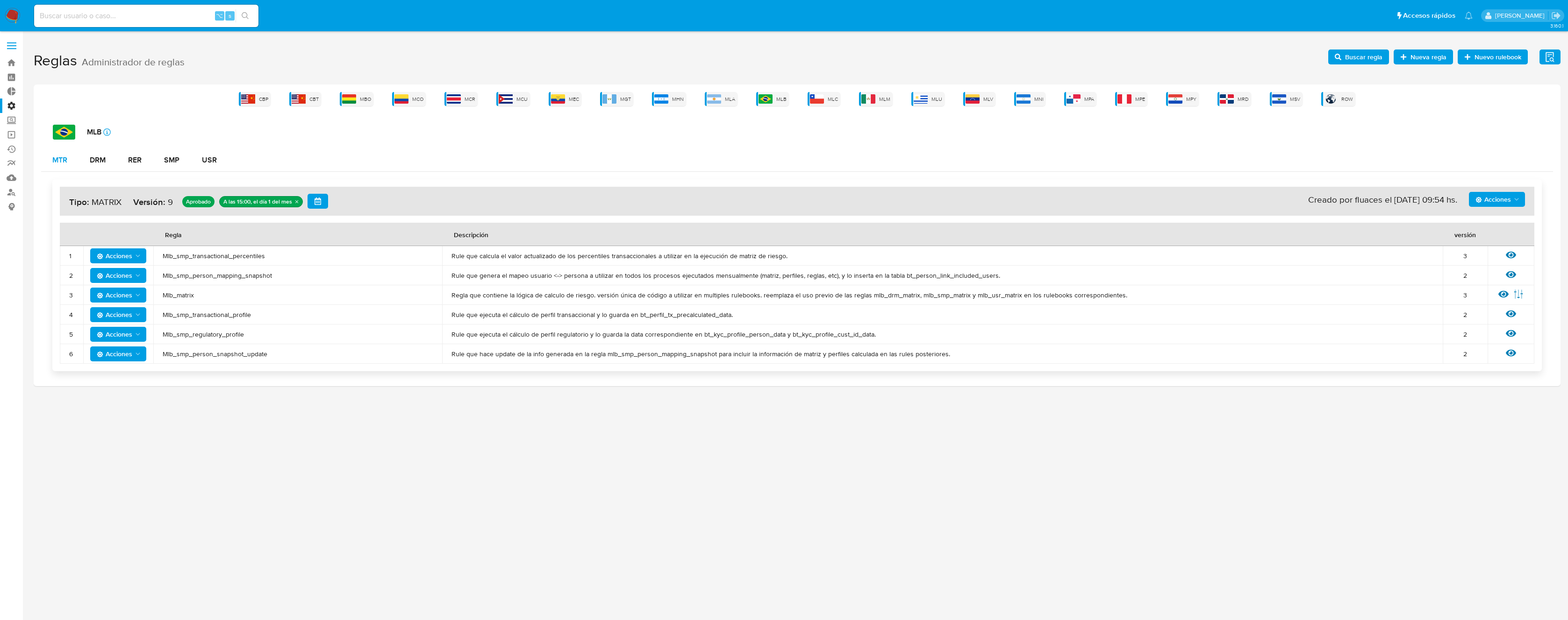
click at [65, 169] on div "MTR" at bounding box center [60, 160] width 15 height 22
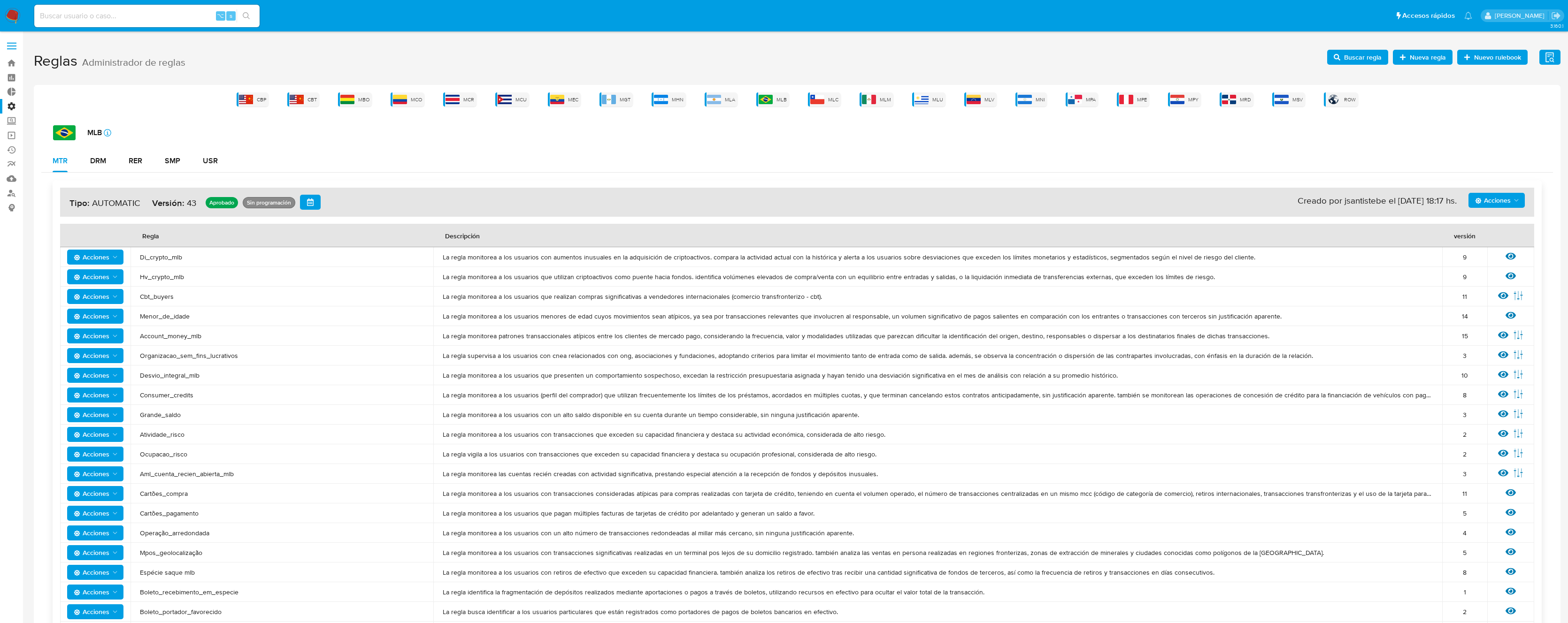
drag, startPoint x: 221, startPoint y: 533, endPoint x: 137, endPoint y: 533, distance: 84.0
click at [137, 533] on td "Operação_arredondada" at bounding box center [282, 533] width 303 height 20
click at [1509, 531] on icon at bounding box center [1511, 532] width 10 height 7
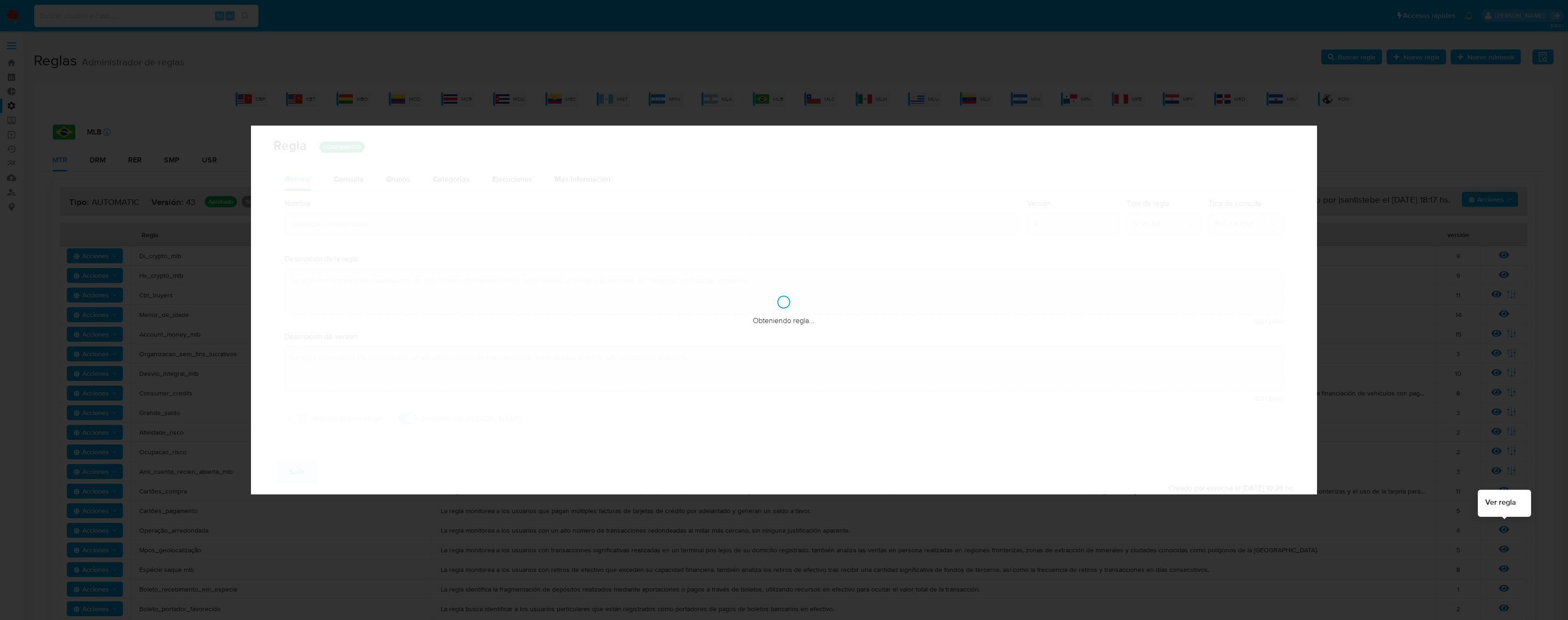
checkbox input "true"
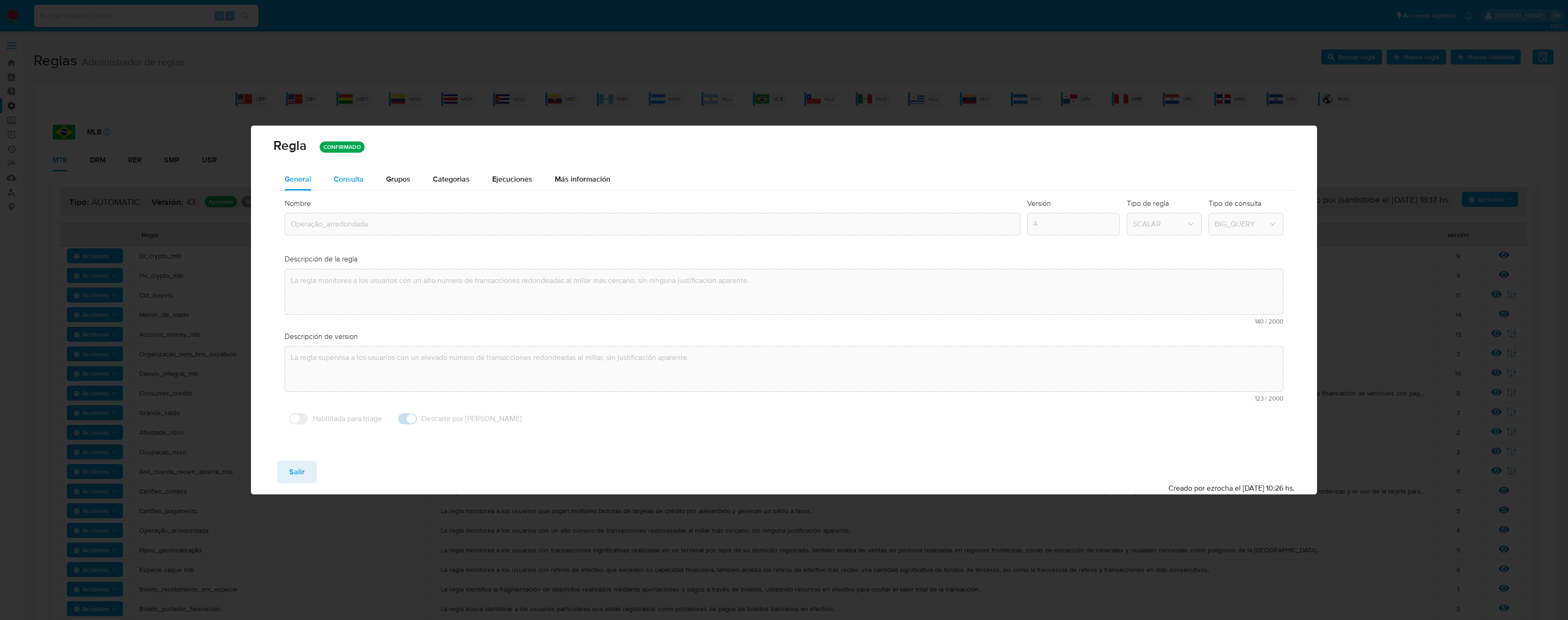
click at [355, 176] on span "Consulta" at bounding box center [349, 179] width 30 height 11
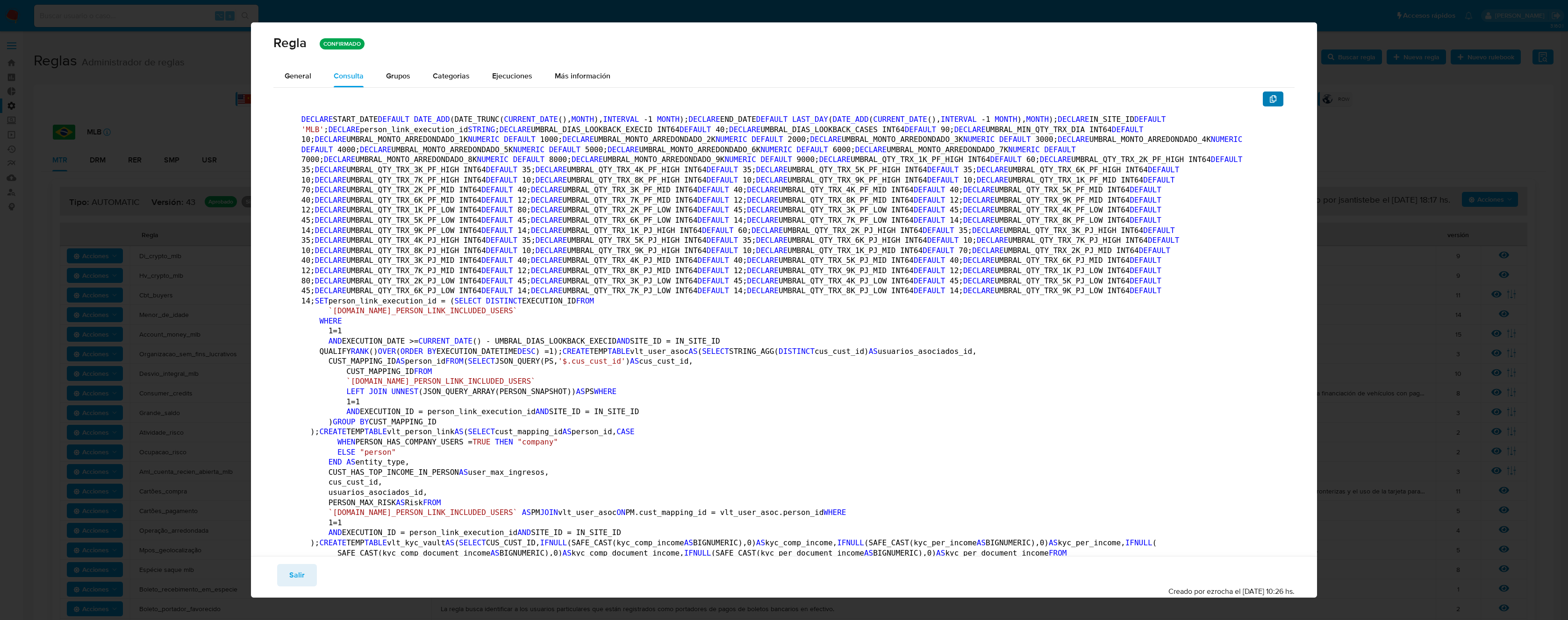
click at [1271, 102] on button "button" at bounding box center [1273, 99] width 20 height 15
drag, startPoint x: 292, startPoint y: 571, endPoint x: 287, endPoint y: 571, distance: 5.0
click at [292, 571] on span "Salir" at bounding box center [297, 576] width 15 height 20
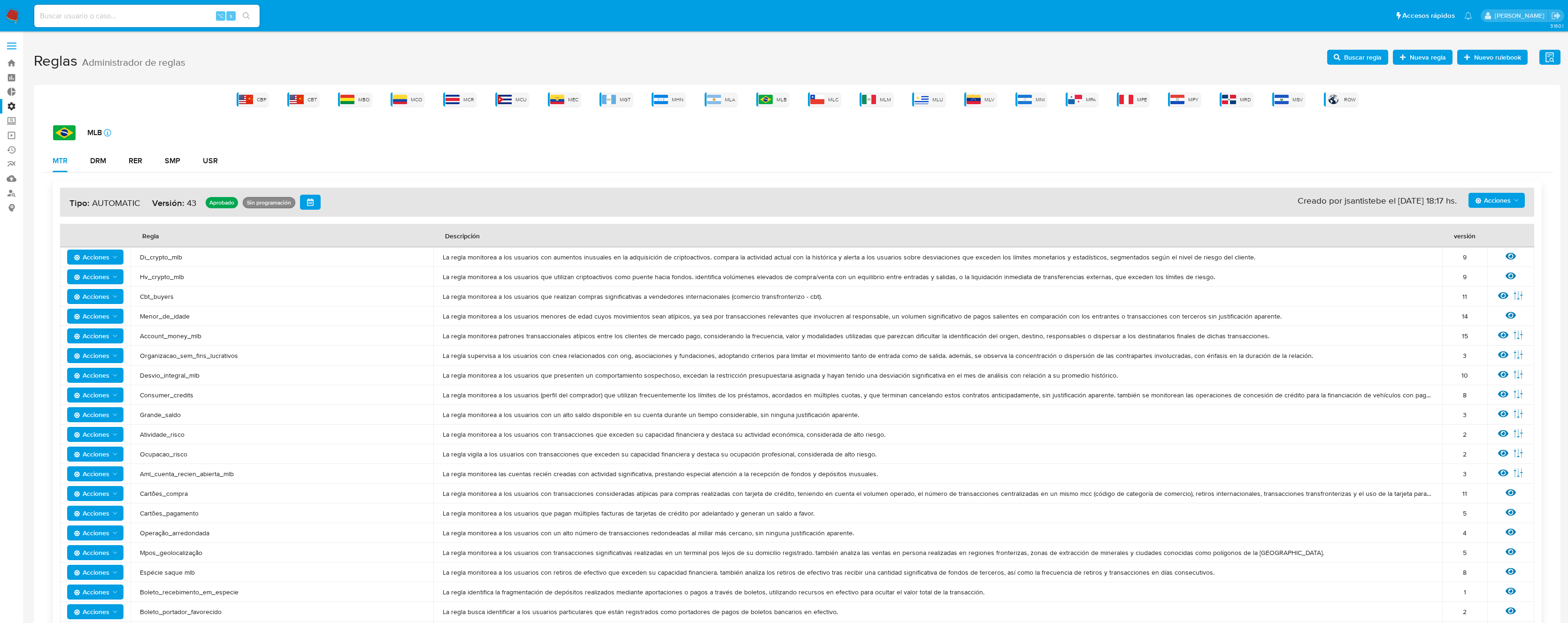
drag, startPoint x: 219, startPoint y: 533, endPoint x: 136, endPoint y: 537, distance: 83.1
click at [136, 537] on td "Operação_arredondada" at bounding box center [282, 533] width 303 height 20
drag, startPoint x: 264, startPoint y: 532, endPoint x: 193, endPoint y: 535, distance: 71.1
click at [263, 532] on span "Operação_arredondada" at bounding box center [282, 533] width 284 height 9
click at [175, 535] on span "Operação_arredondada" at bounding box center [282, 533] width 284 height 9
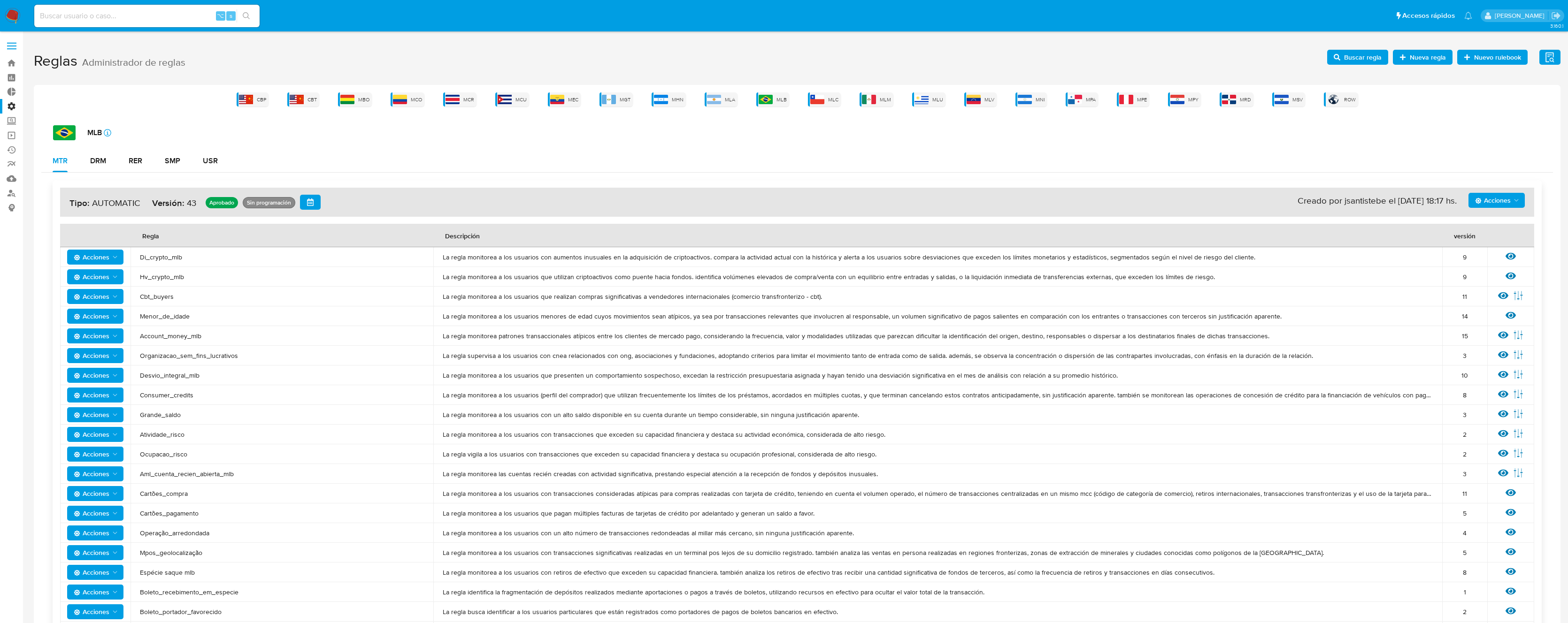
click at [175, 535] on span "Operação_arredondada" at bounding box center [282, 533] width 284 height 9
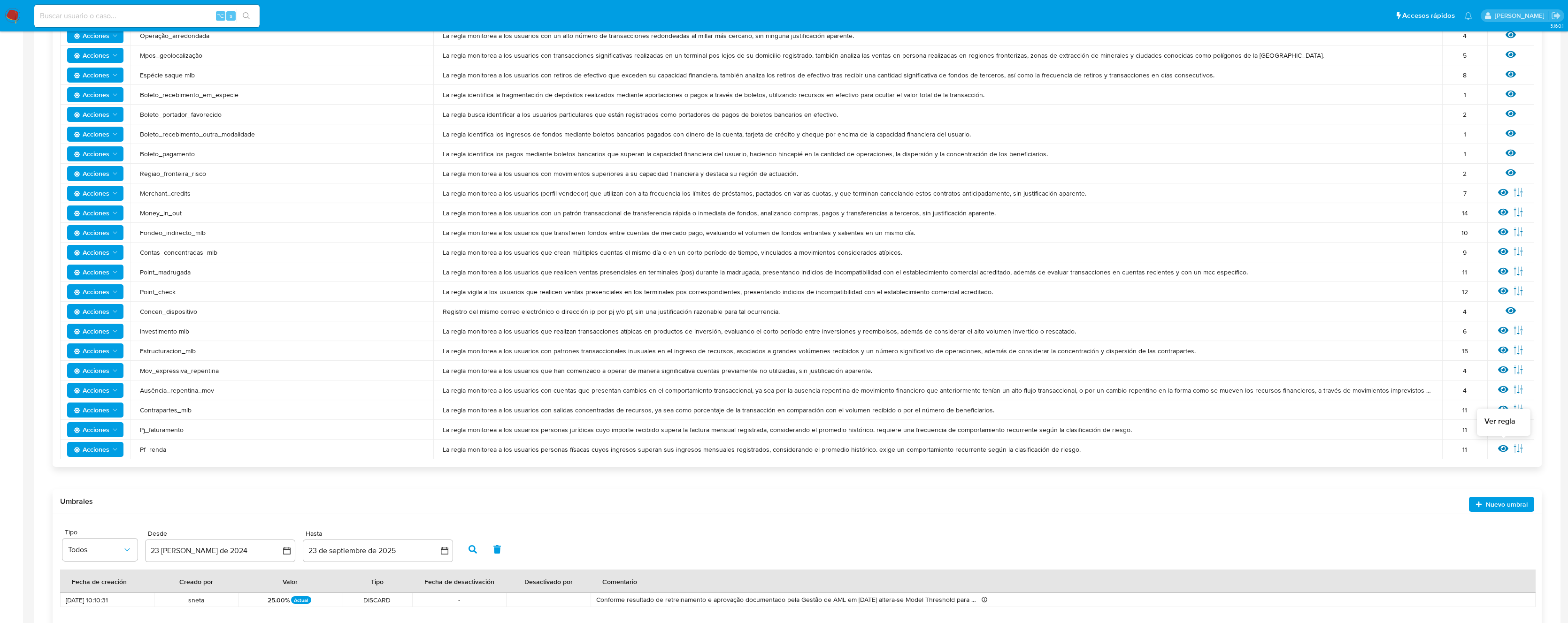
click at [1503, 448] on icon at bounding box center [1503, 448] width 10 height 7
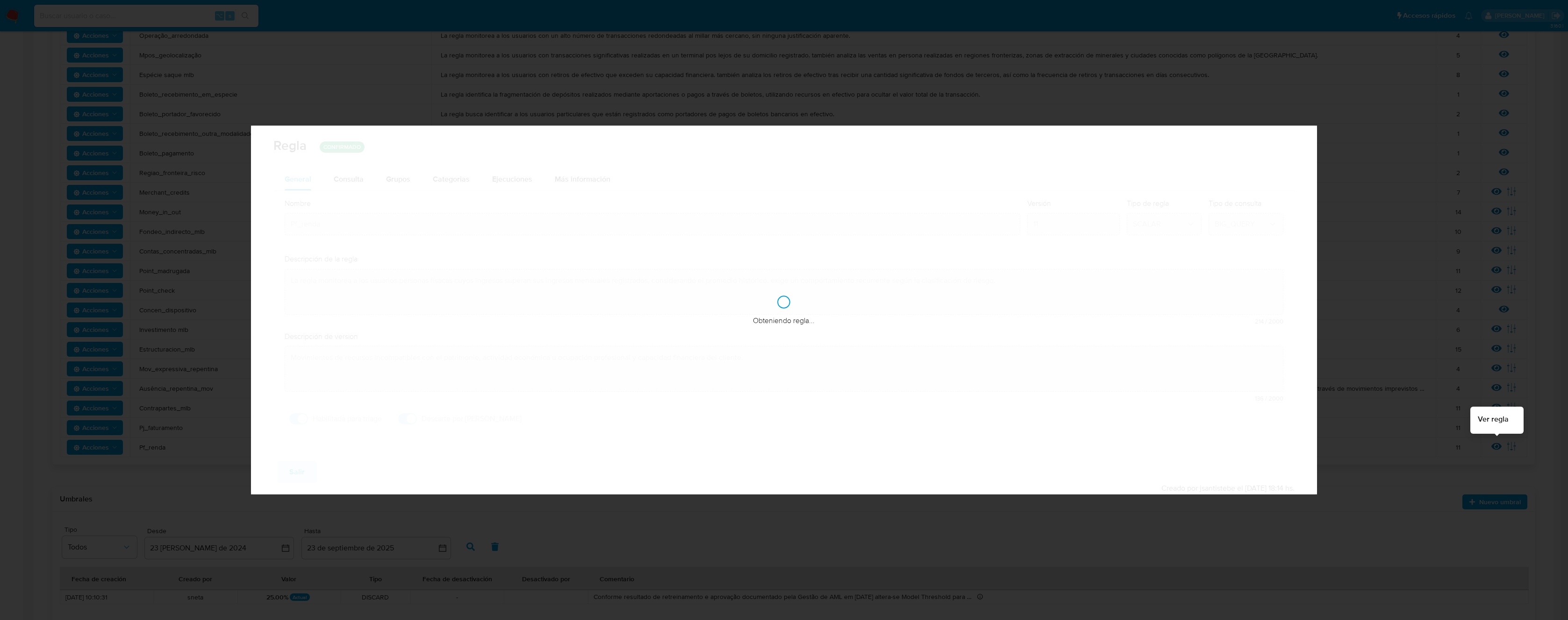
checkbox input "true"
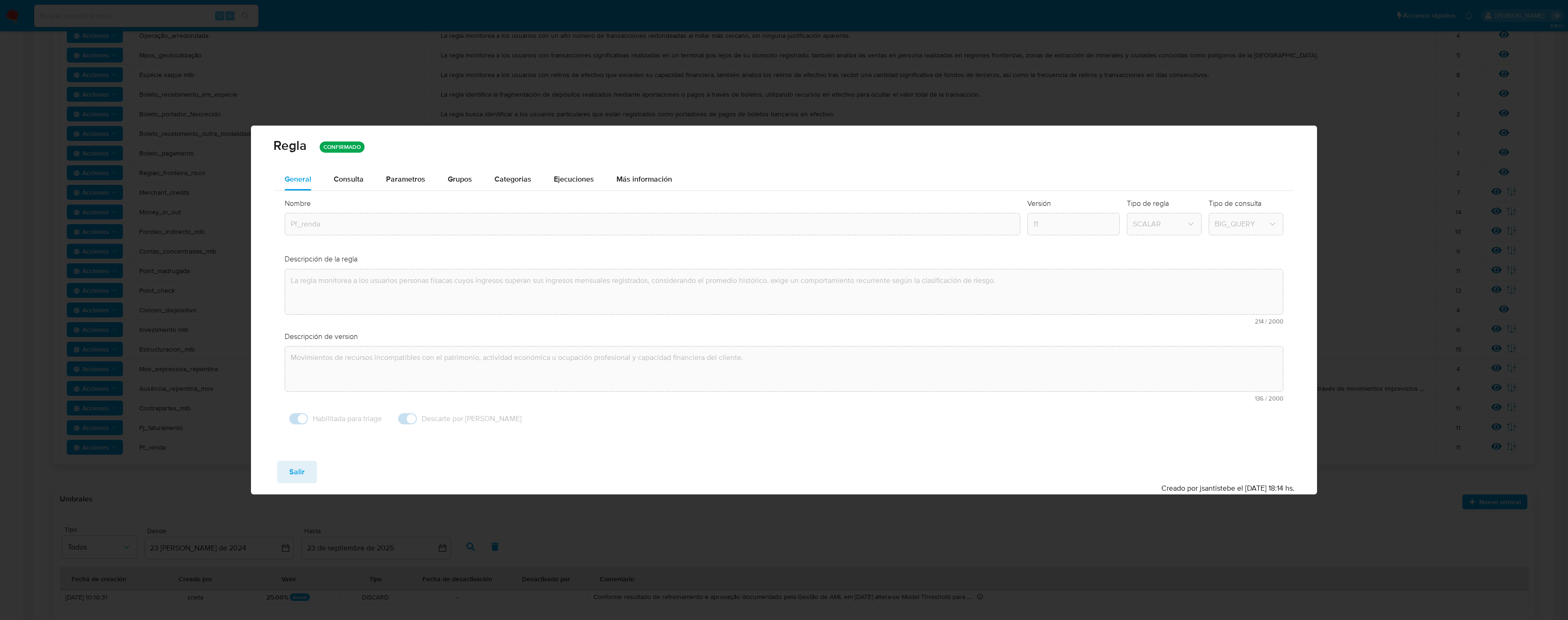
click at [363, 179] on button "Consulta" at bounding box center [348, 179] width 52 height 22
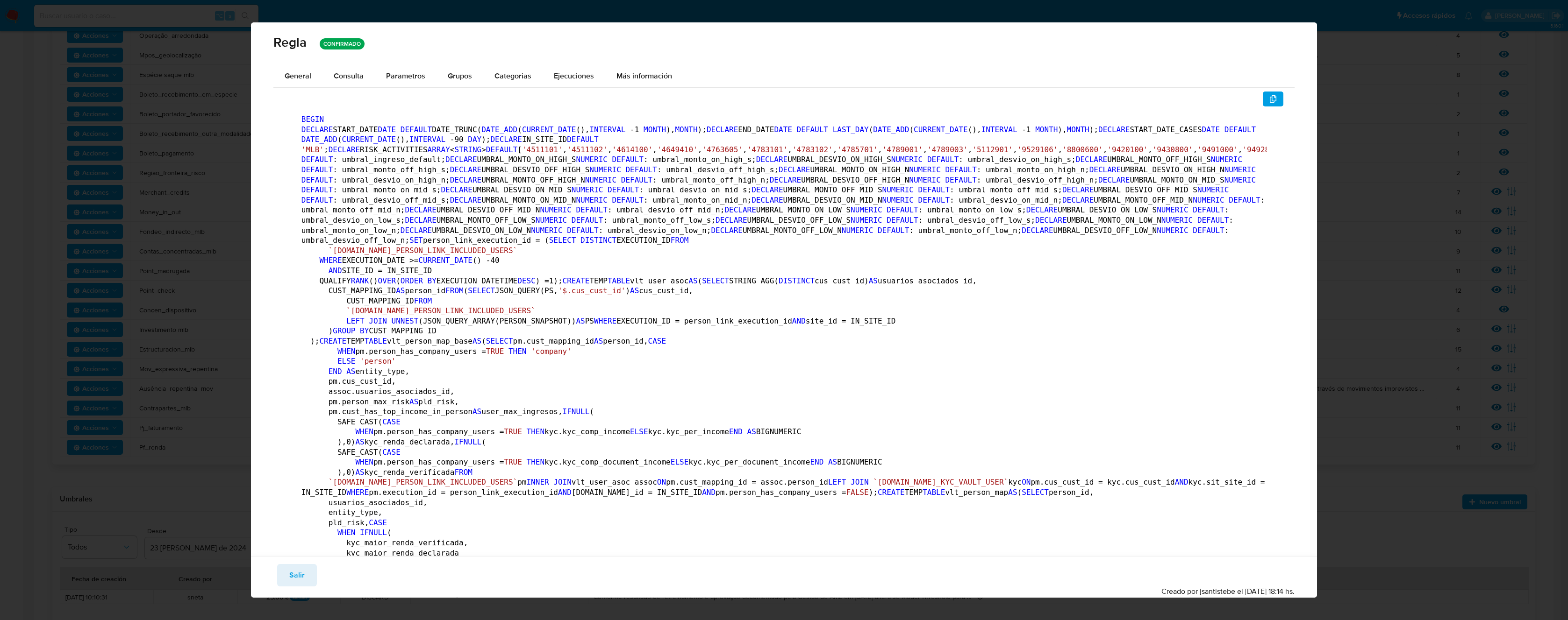
click at [1270, 102] on icon "button" at bounding box center [1273, 99] width 7 height 8
click at [303, 578] on span "Salir" at bounding box center [297, 576] width 15 height 20
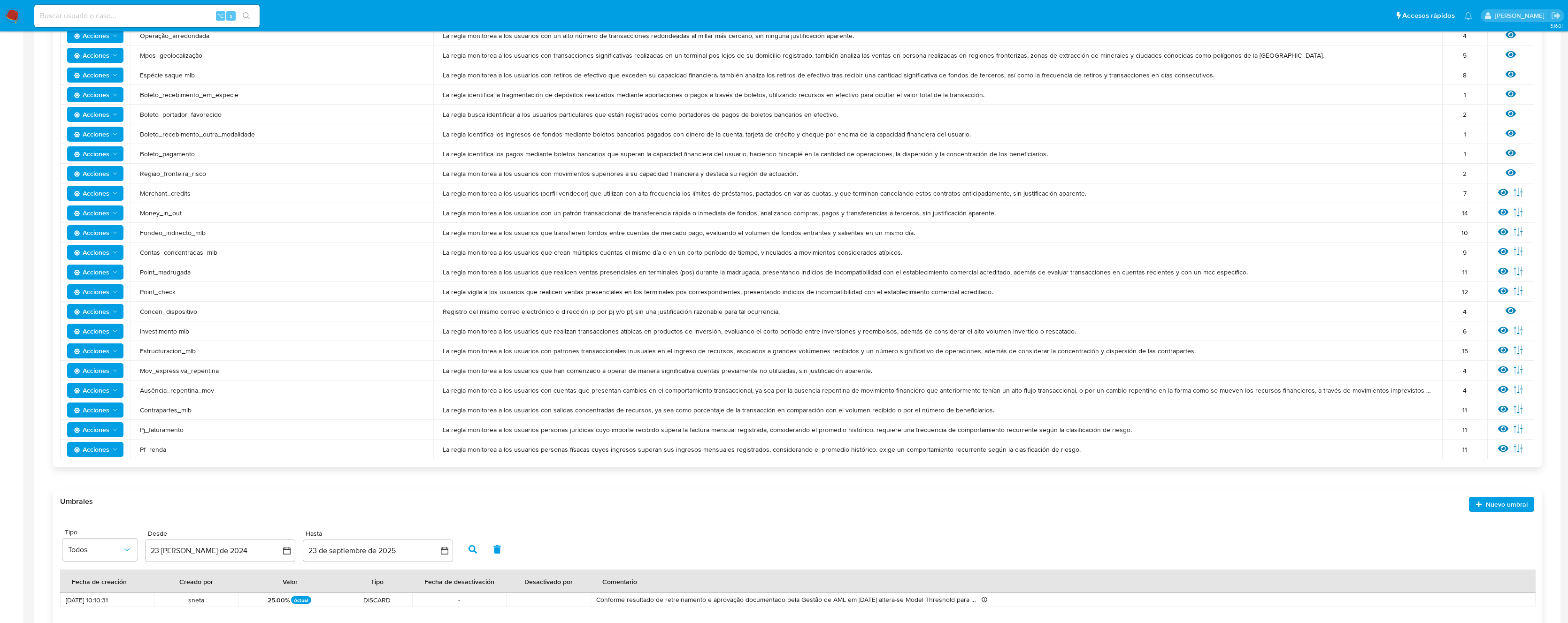
drag, startPoint x: 180, startPoint y: 452, endPoint x: 339, endPoint y: 395, distance: 168.9
click at [141, 449] on span "Pf_renda" at bounding box center [282, 449] width 284 height 9
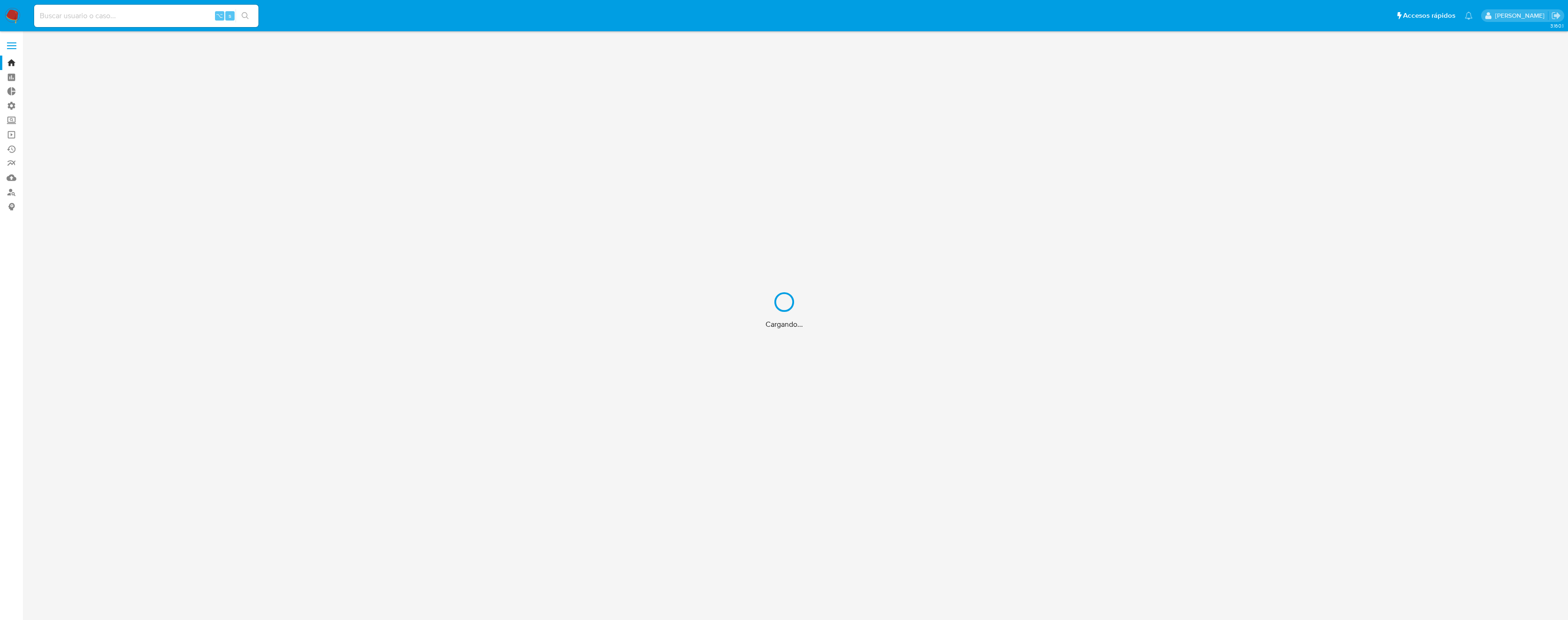
click at [103, 16] on div "Cargando..." at bounding box center [784, 310] width 1568 height 620
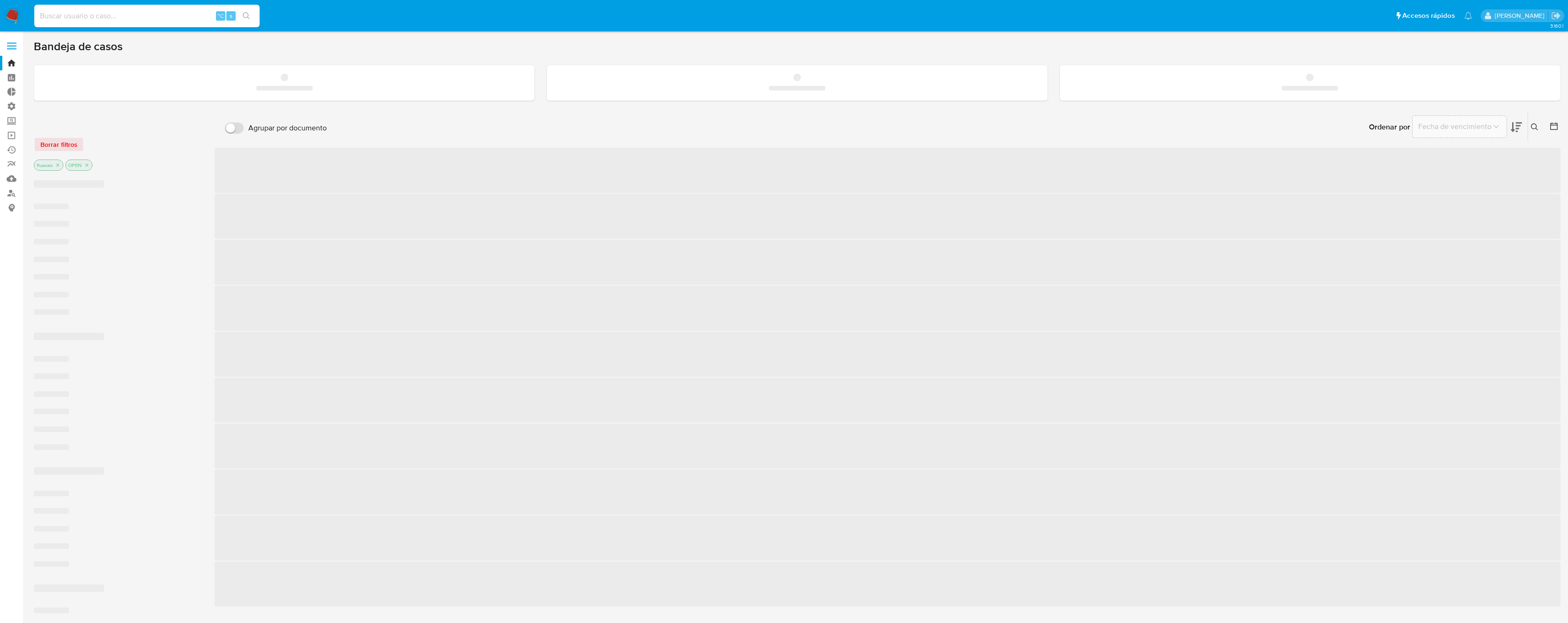
click at [109, 16] on input at bounding box center [146, 16] width 225 height 12
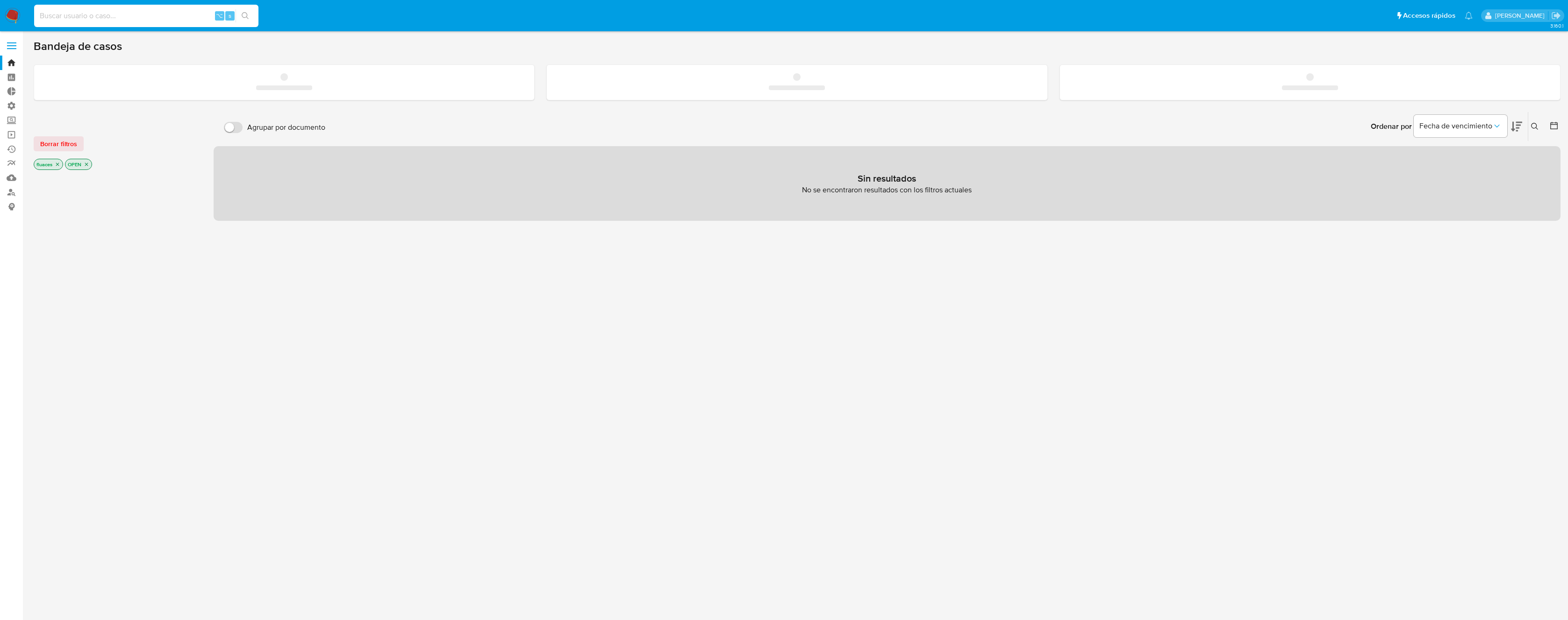
paste input "255520444"
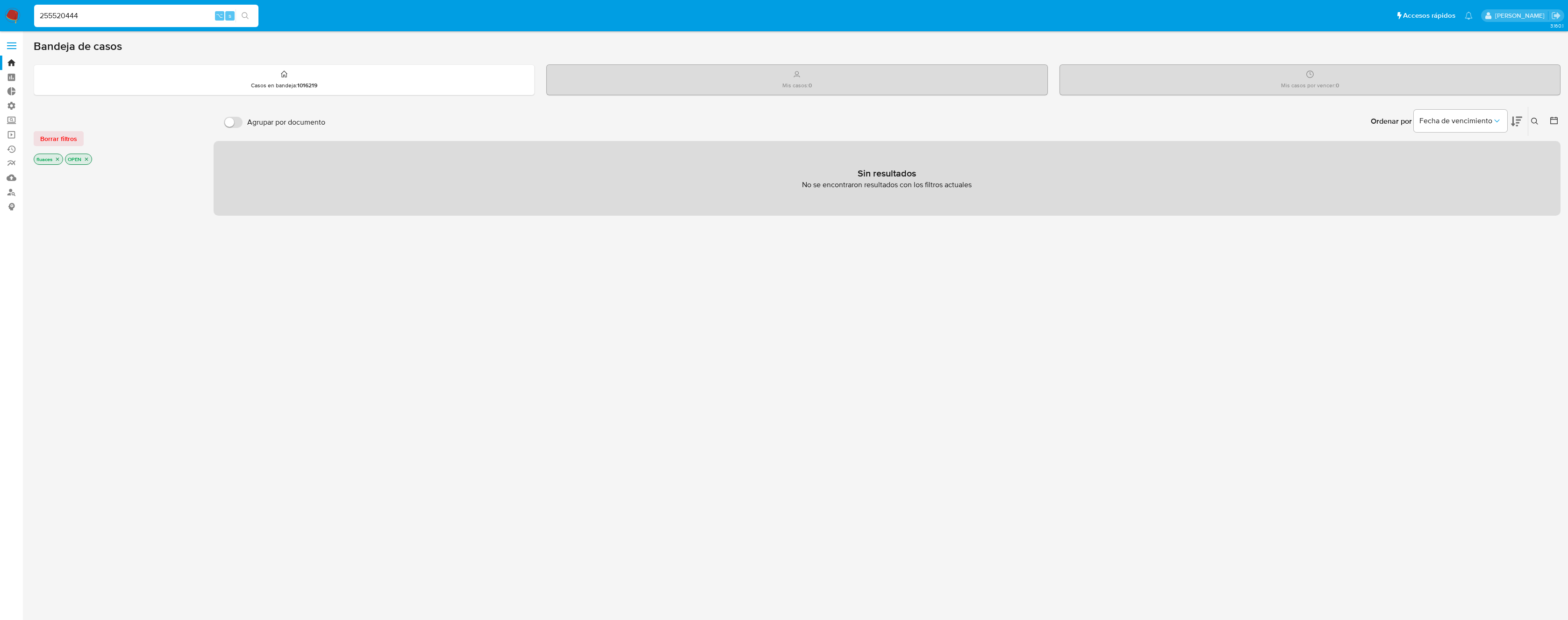
type input "255520444"
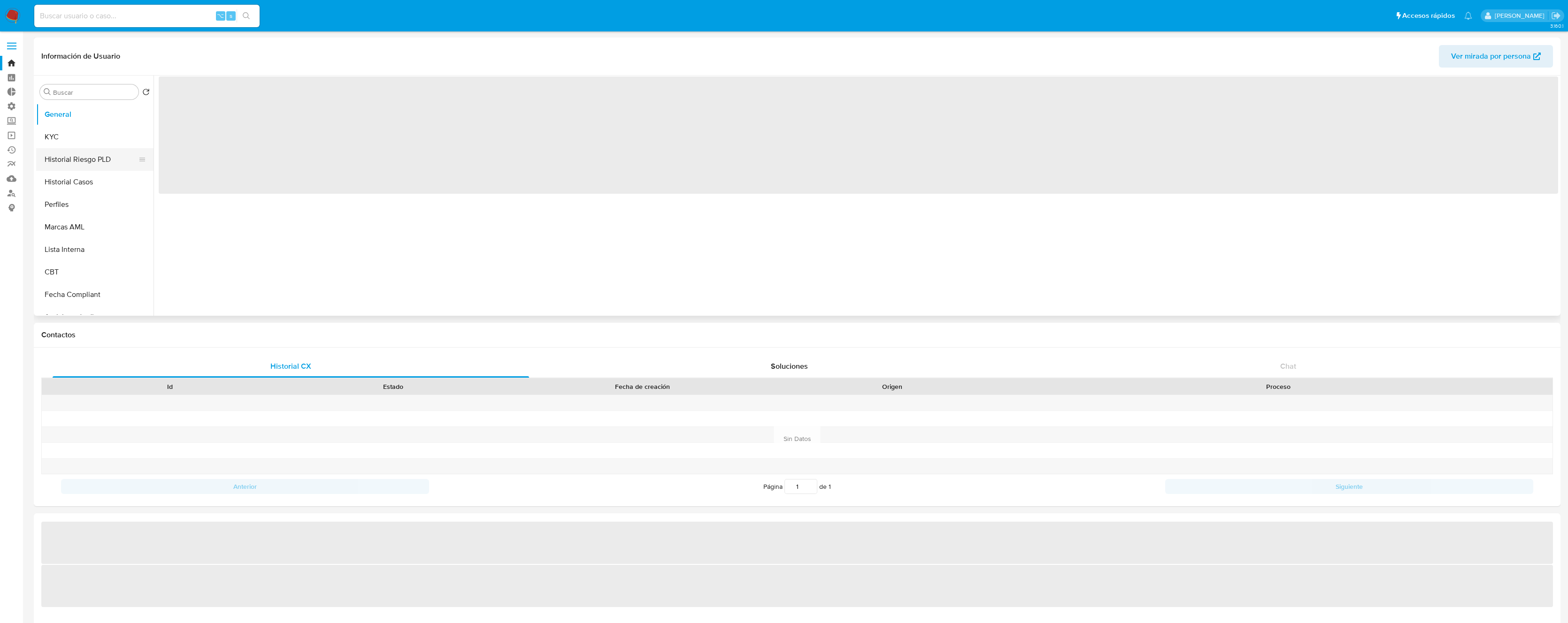
select select "10"
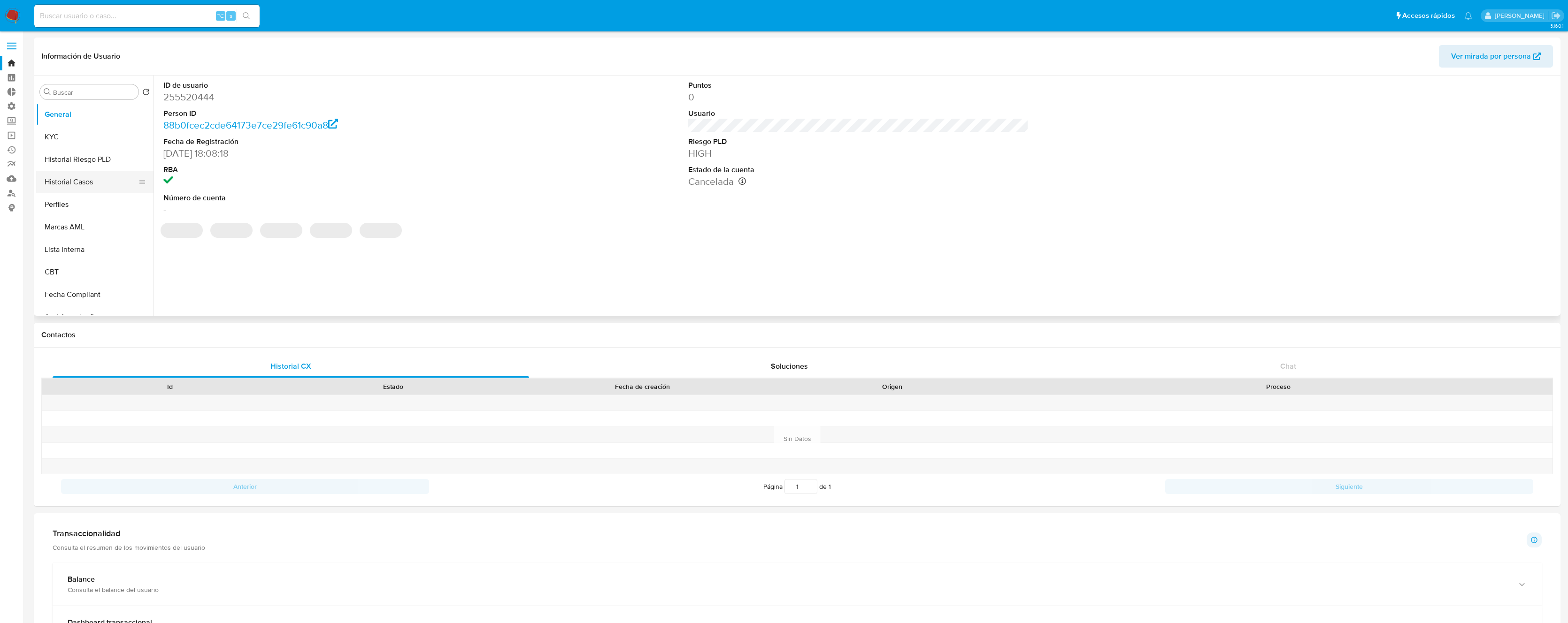
click at [88, 181] on button "Historial Casos" at bounding box center [91, 182] width 110 height 22
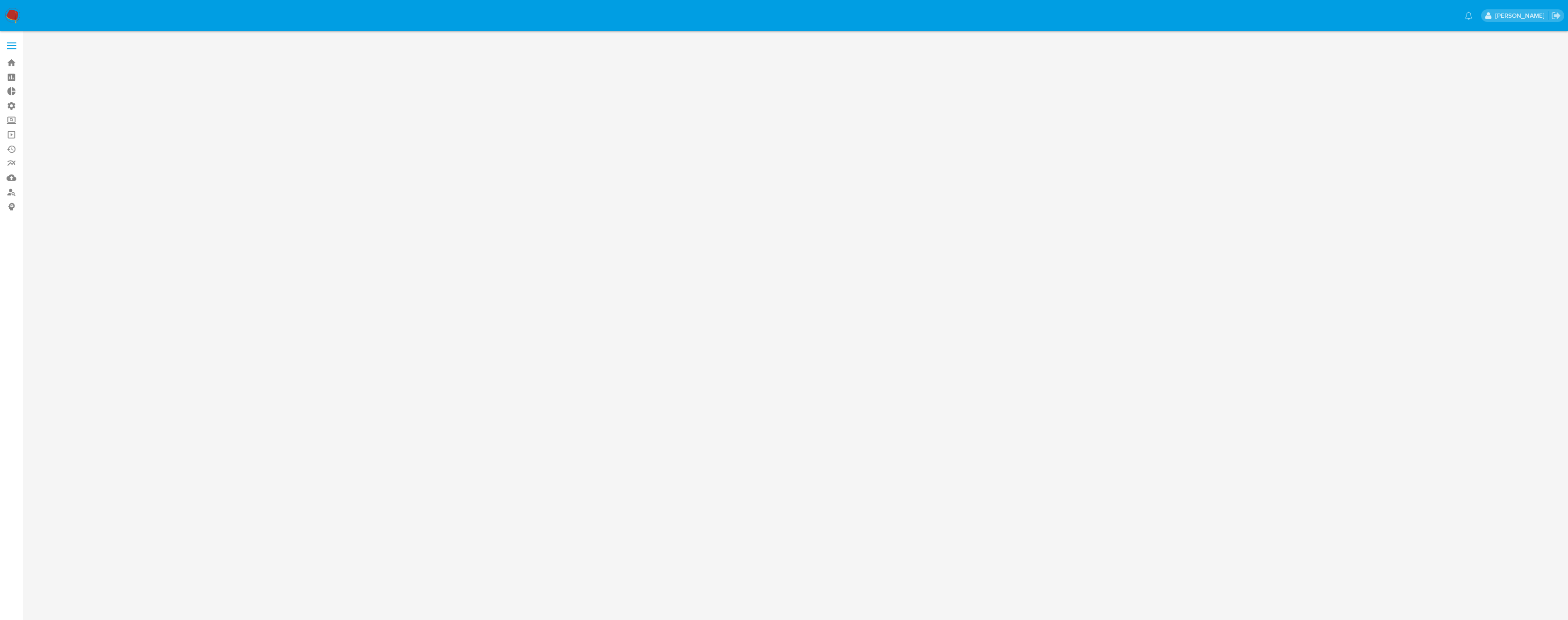
click at [134, 21] on ul "Pausado Ver notificaciones" at bounding box center [753, 14] width 1448 height 23
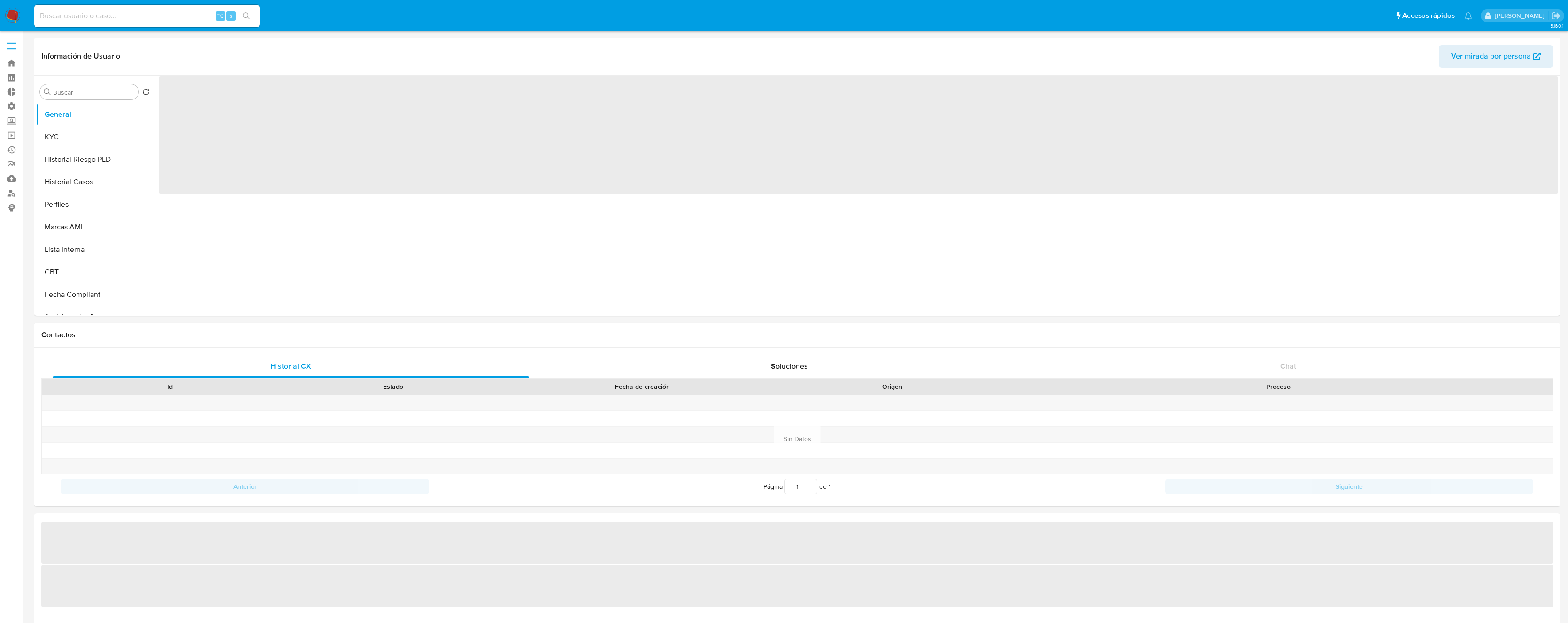
click at [113, 15] on input at bounding box center [146, 16] width 225 height 12
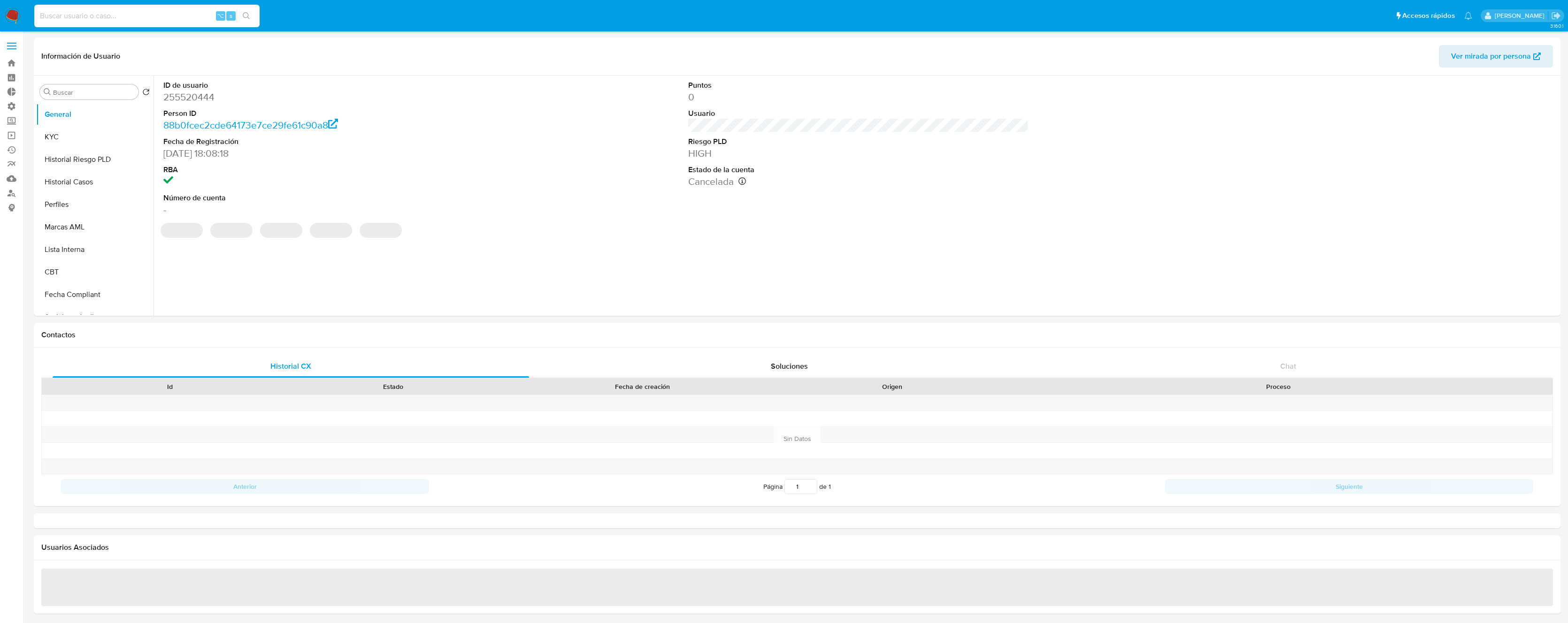
paste input "1513890702"
type input "1513890702"
select select "10"
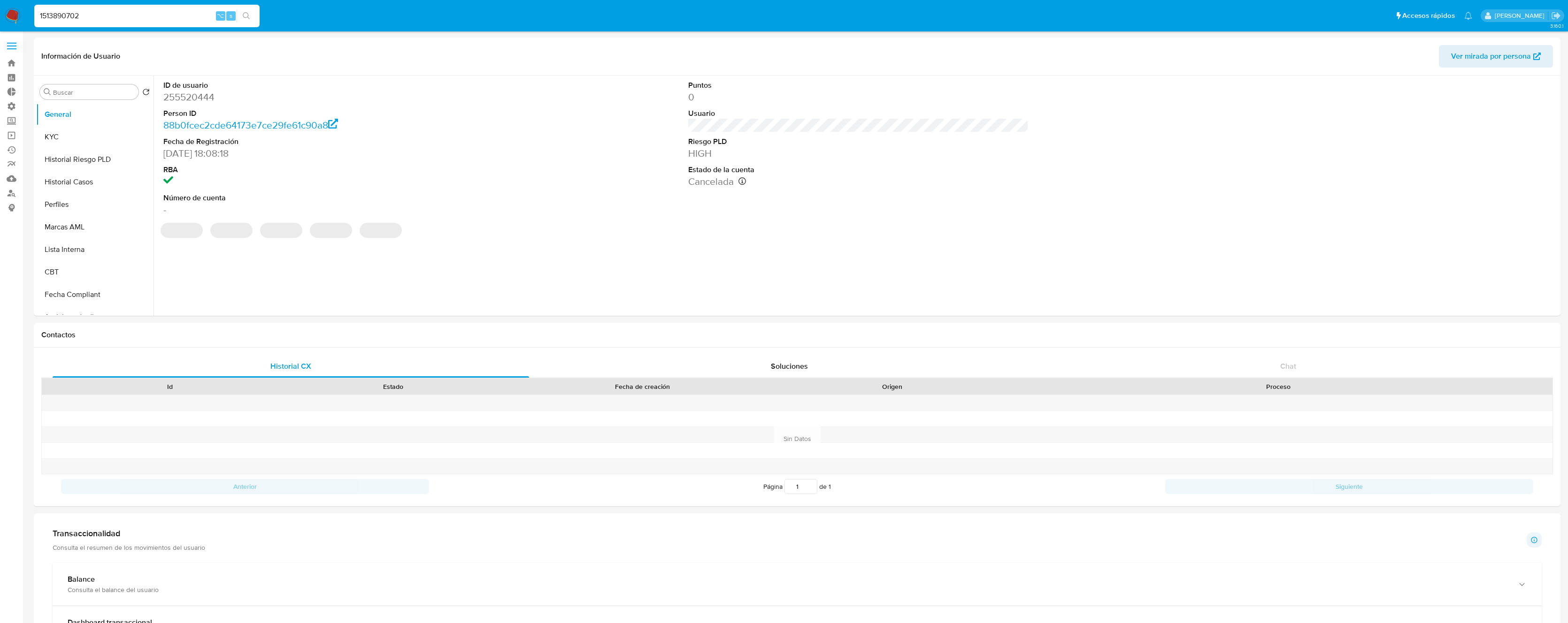
type input "1513890702"
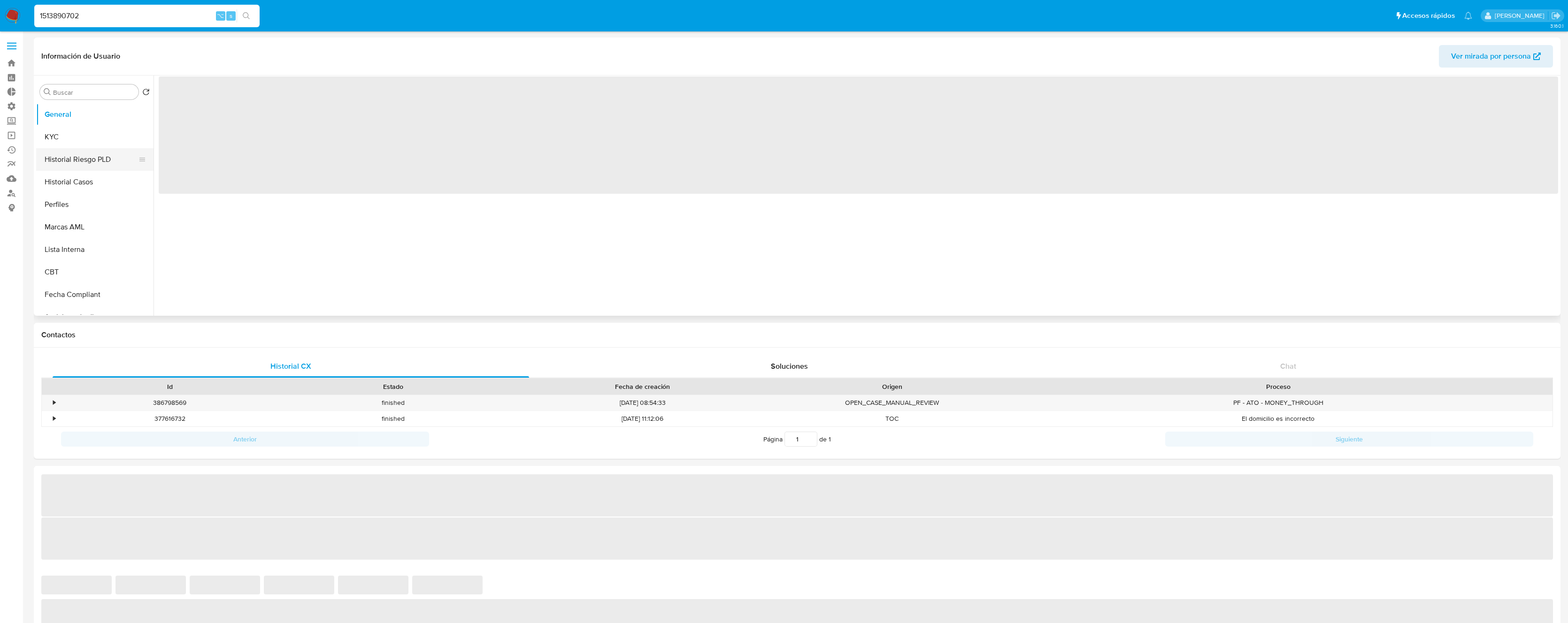
select select "10"
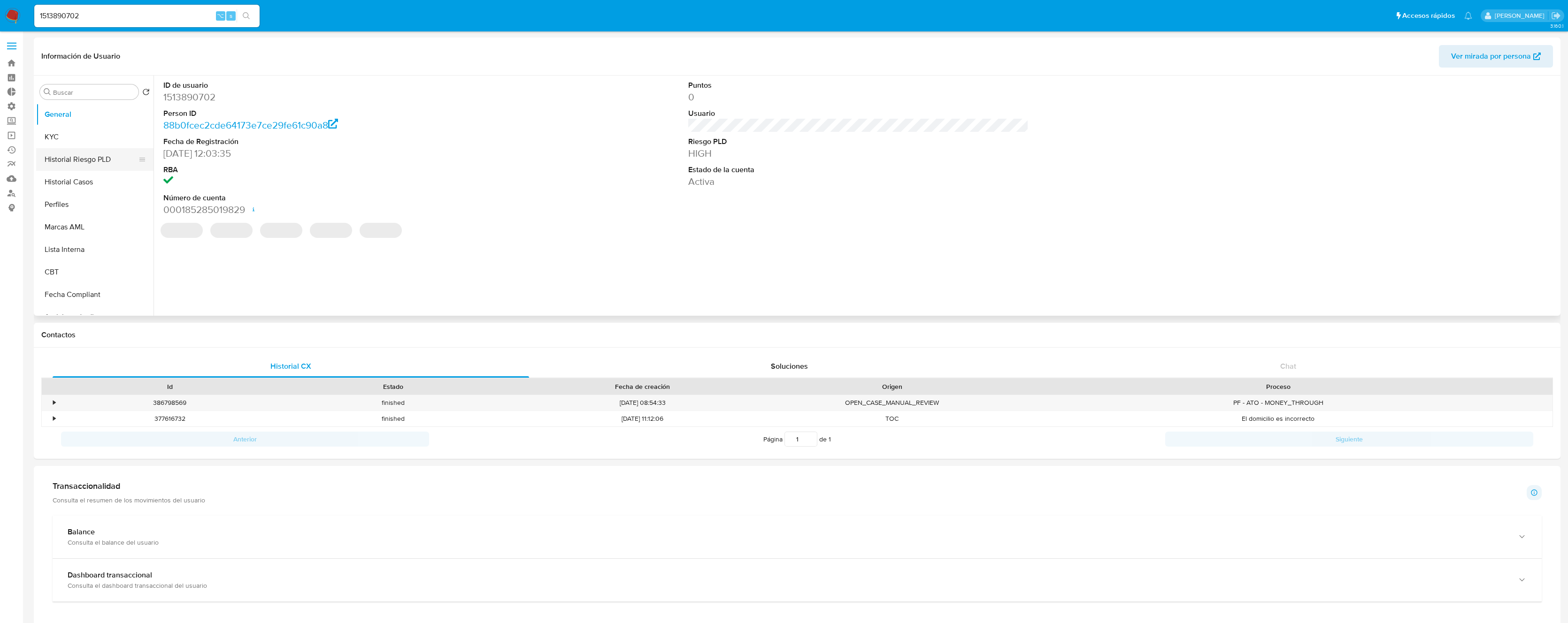
click at [74, 161] on button "Historial Riesgo PLD" at bounding box center [91, 159] width 110 height 22
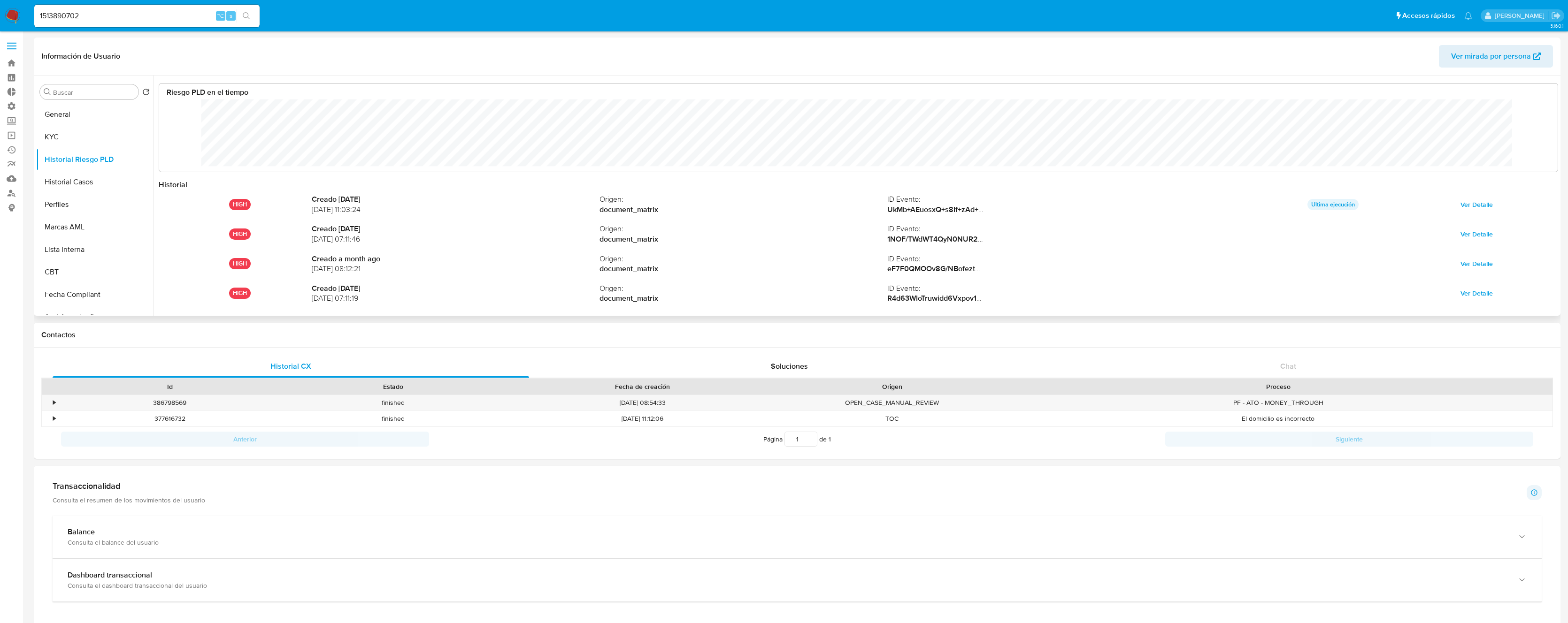
scroll to position [70, 1380]
click at [98, 181] on button "Historial Casos" at bounding box center [91, 182] width 110 height 22
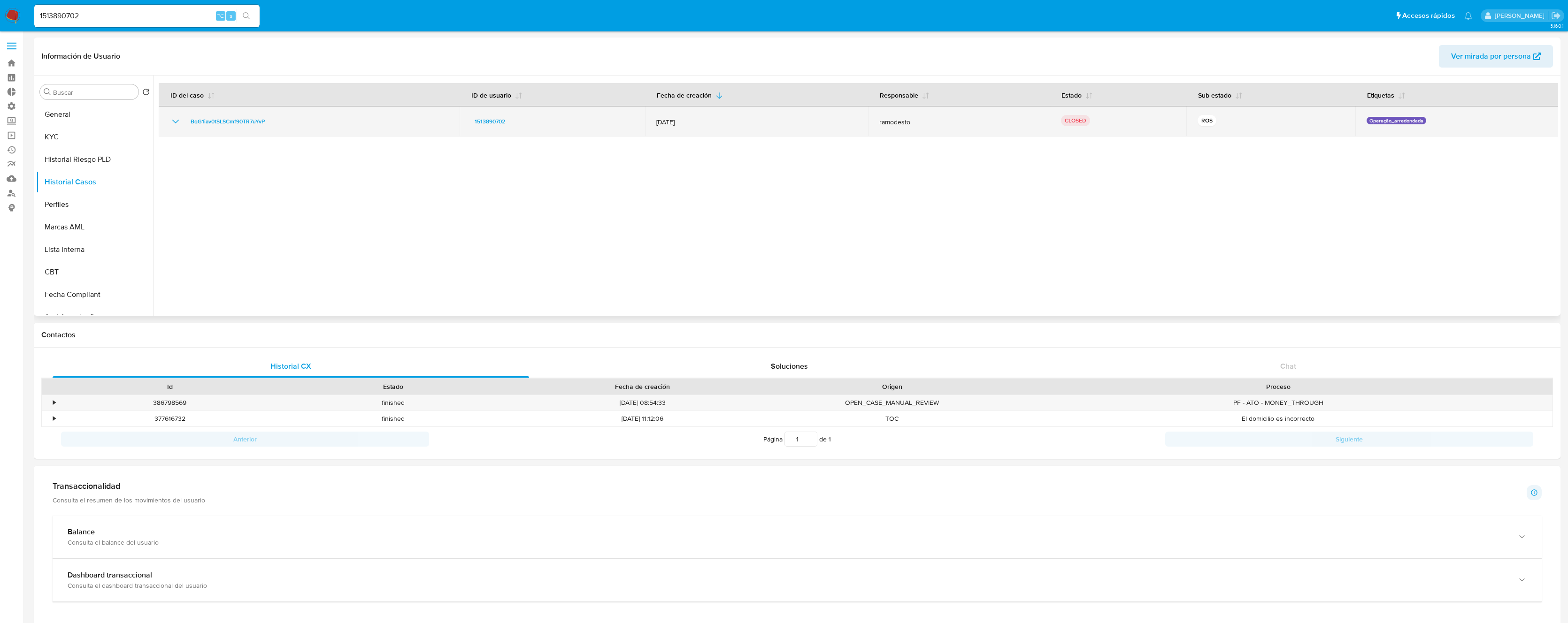
click at [177, 122] on icon "Mostrar/Ocultar" at bounding box center [175, 121] width 11 height 11
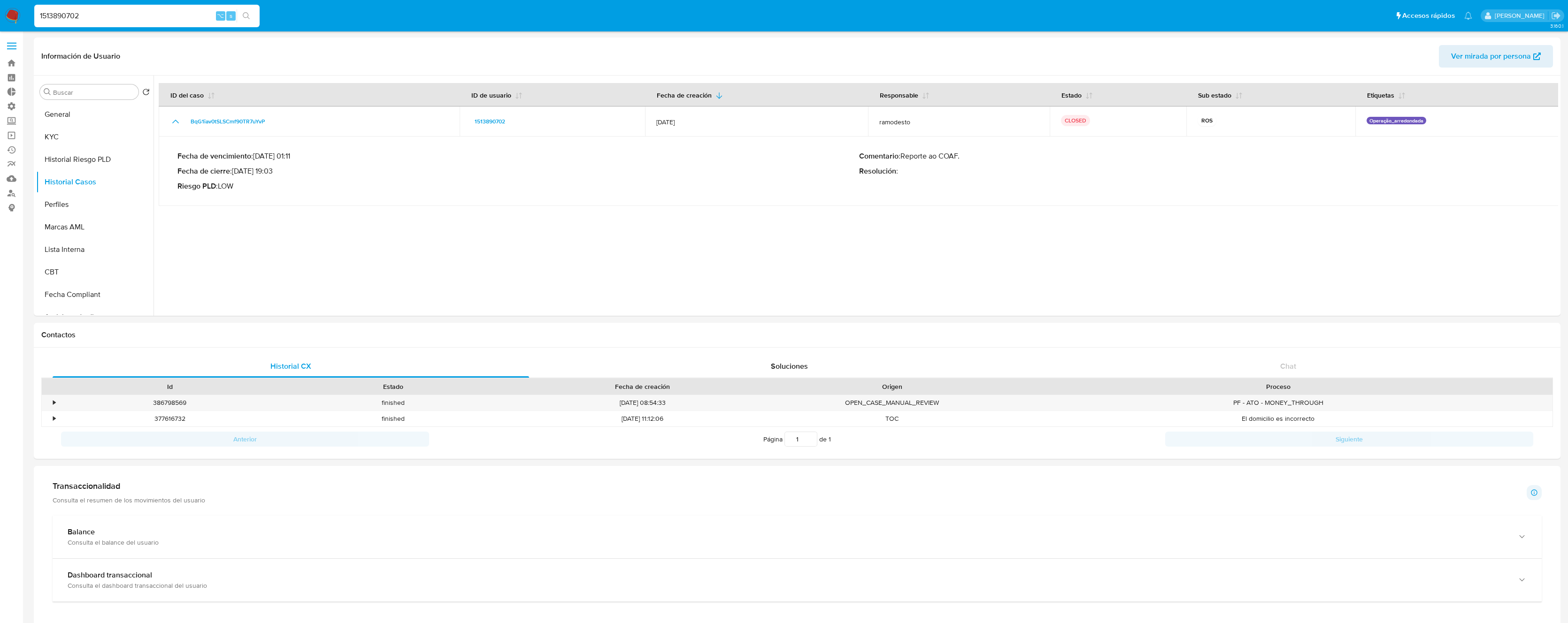
click at [150, 15] on input "1513890702" at bounding box center [146, 16] width 225 height 12
paste input "231501957"
type input "231501957"
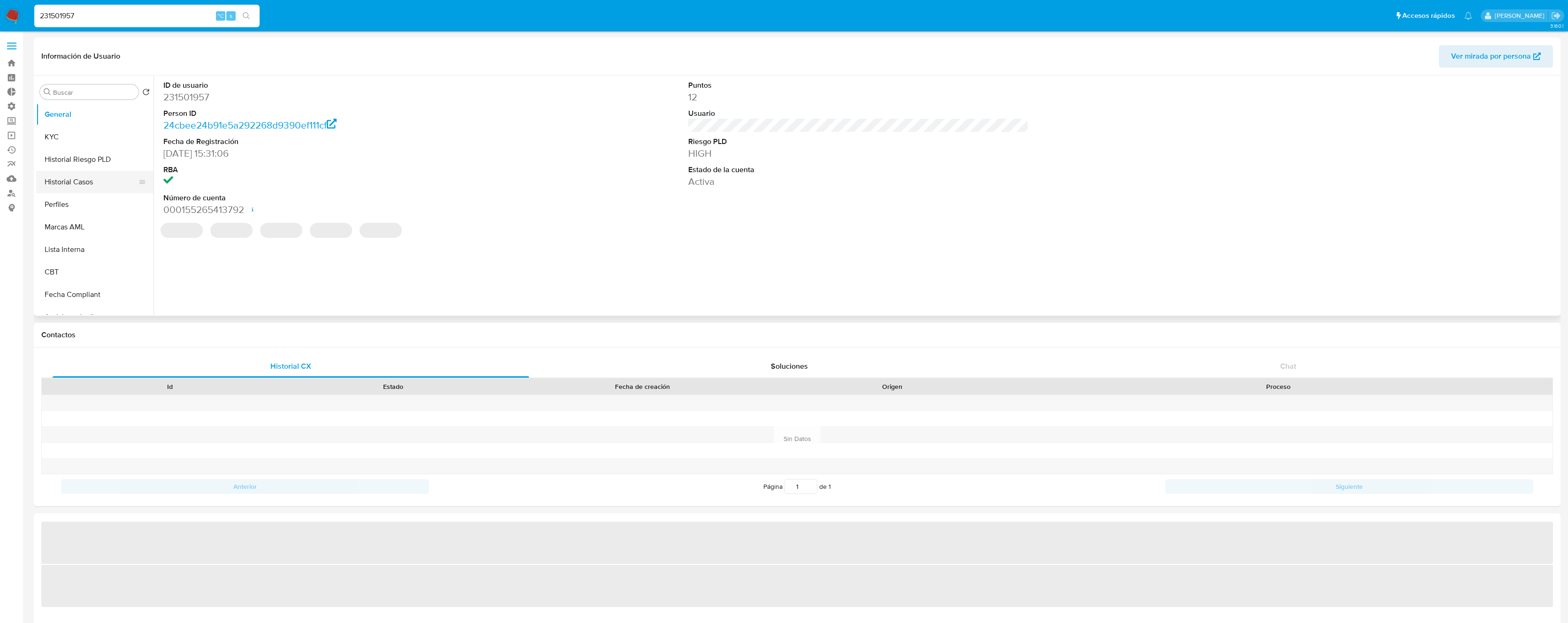
select select "10"
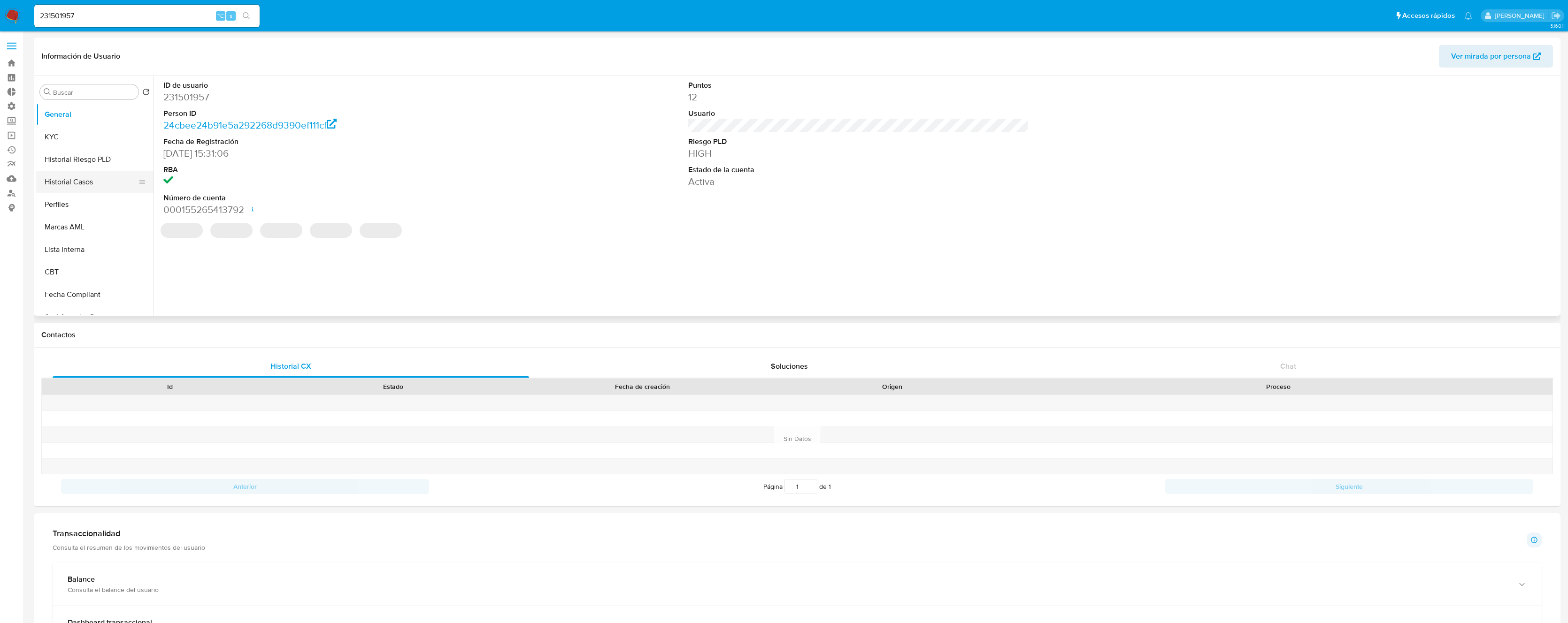
click at [88, 187] on button "Historial Casos" at bounding box center [91, 182] width 110 height 22
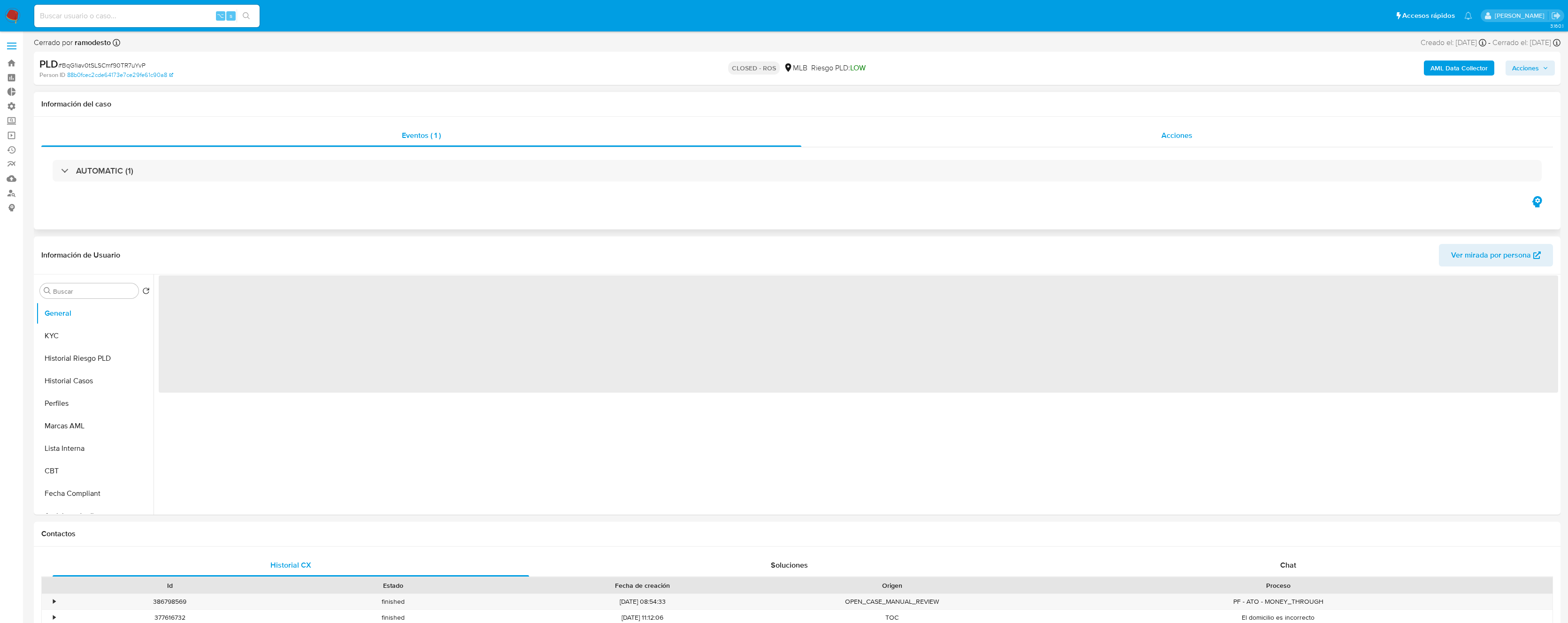
select select "10"
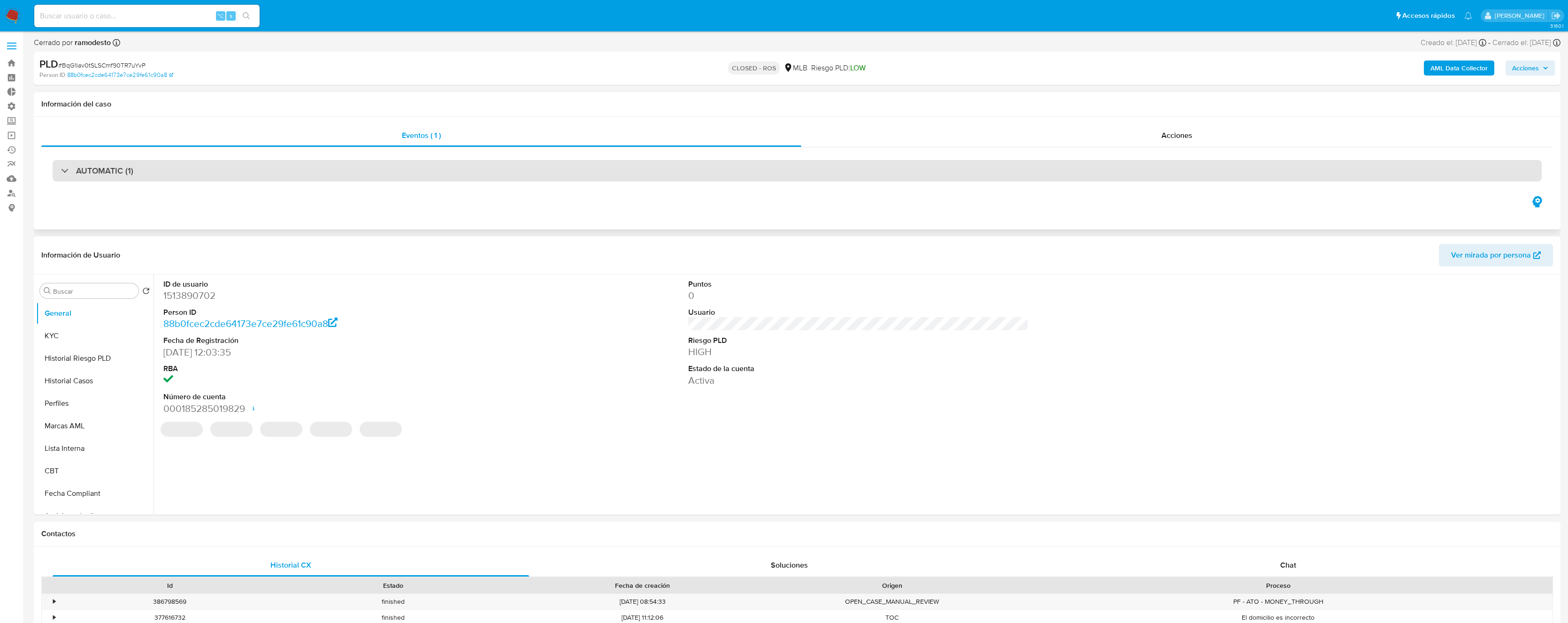
click at [220, 174] on div "AUTOMATIC (1)" at bounding box center [797, 170] width 1489 height 21
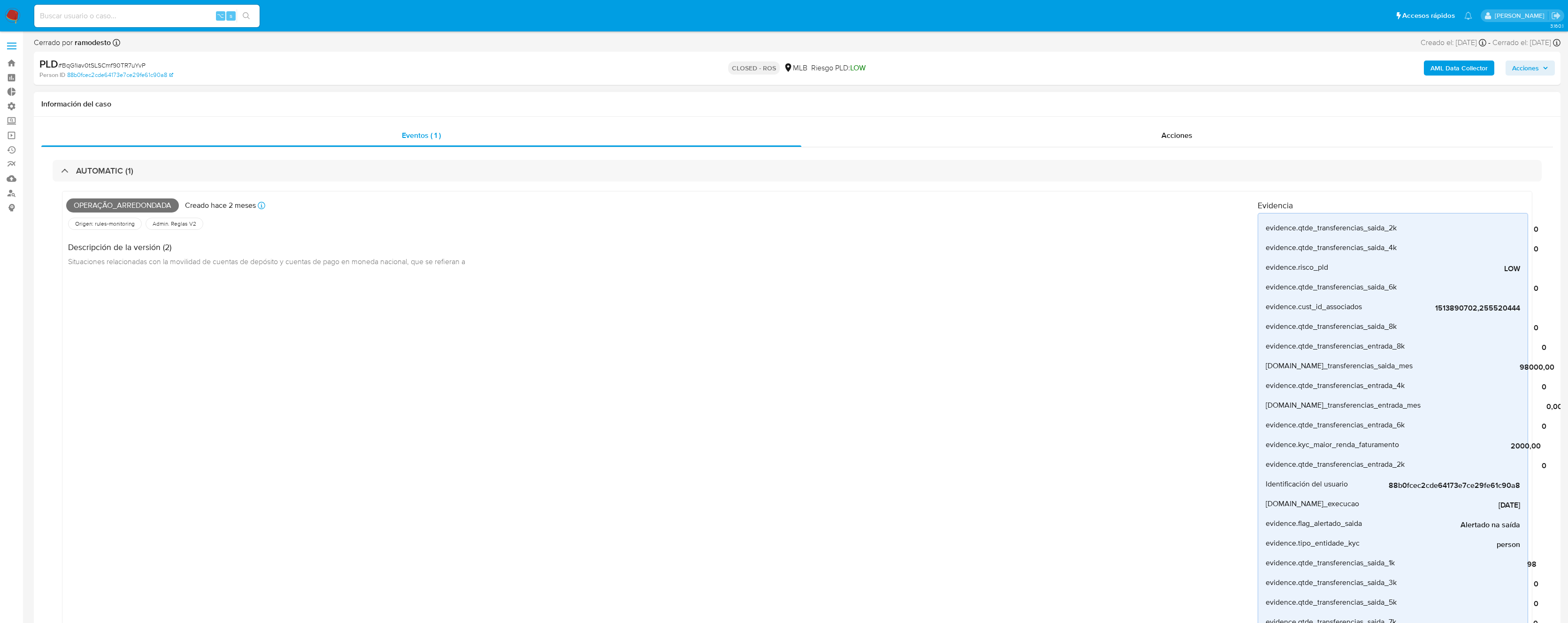
click at [118, 208] on span "Operação_arredondada" at bounding box center [122, 205] width 113 height 14
click at [117, 209] on span "Operação_arredondada" at bounding box center [122, 205] width 113 height 14
